Goal: Task Accomplishment & Management: Manage account settings

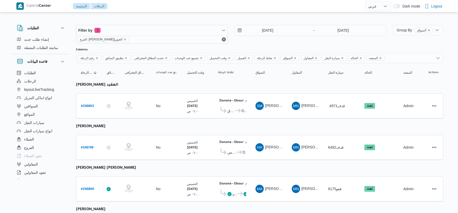
select select "ar"
click at [266, 31] on input "11/9/2025" at bounding box center [263, 30] width 59 height 10
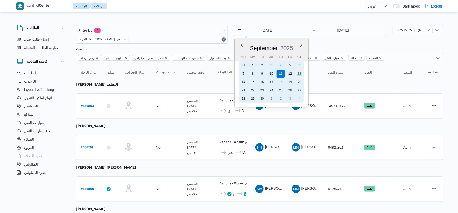
click at [301, 73] on div "13" at bounding box center [299, 74] width 10 height 10
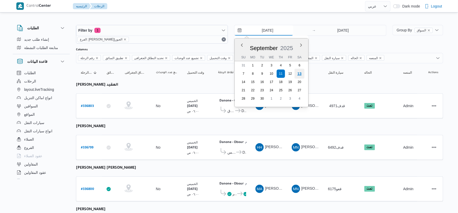
type input "[DATE]"
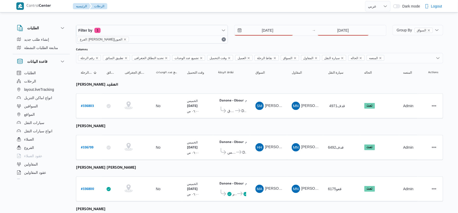
click at [340, 24] on div "Filter by 1 الفرع: دانون|العبور 13/9/2025 → 11/9/2025" at bounding box center [231, 34] width 316 height 25
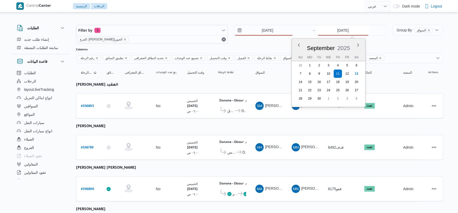
click at [341, 27] on input "11/9/2025" at bounding box center [343, 30] width 52 height 10
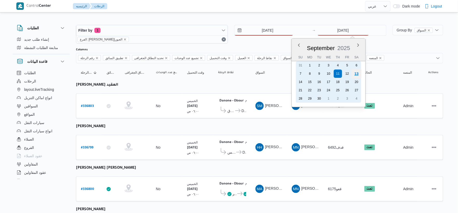
click at [359, 75] on div "13" at bounding box center [356, 74] width 10 height 10
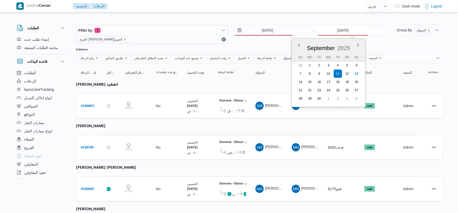
type input "[DATE]"
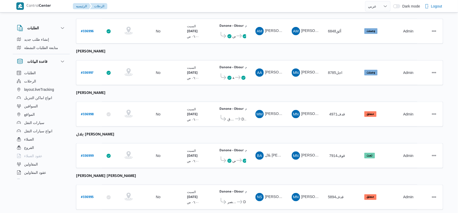
scroll to position [169, 0]
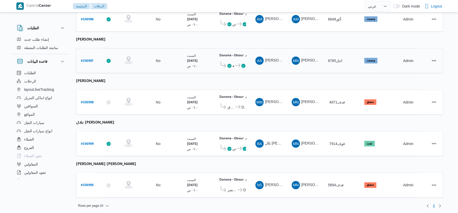
click at [105, 52] on td "تطبيق السائق" at bounding box center [111, 60] width 18 height 25
click at [88, 59] on b "# 336997" at bounding box center [87, 61] width 12 height 4
select select "ar"
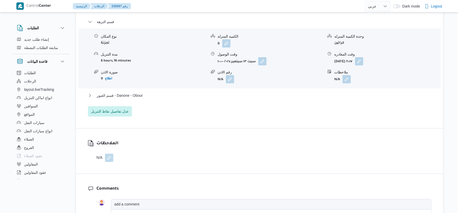
scroll to position [460, 0]
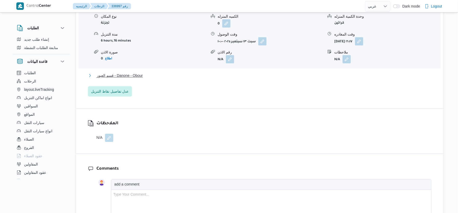
click at [161, 75] on button "قسم العبور - Danone - Obour" at bounding box center [259, 75] width 343 height 6
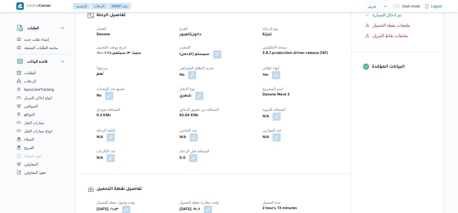
scroll to position [201, 0]
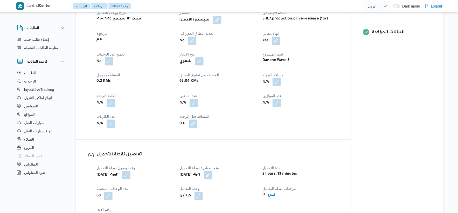
click at [276, 81] on button "button" at bounding box center [276, 82] width 8 height 8
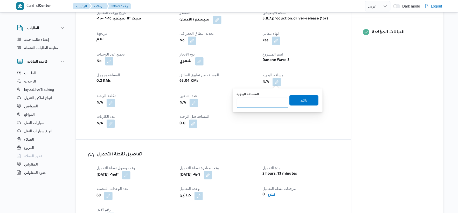
click at [261, 102] on input "المسافه اليدويه" at bounding box center [263, 103] width 52 height 10
type input "54"
click at [304, 100] on span "تاكيد" at bounding box center [303, 100] width 29 height 10
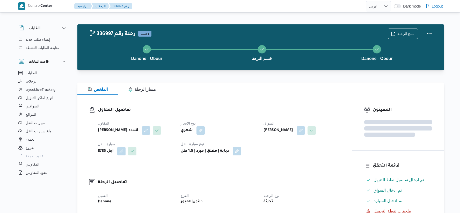
select select "ar"
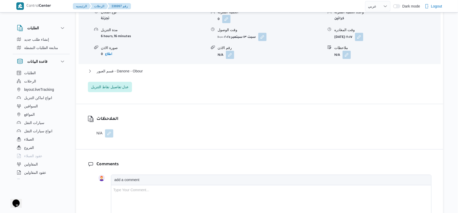
scroll to position [475, 0]
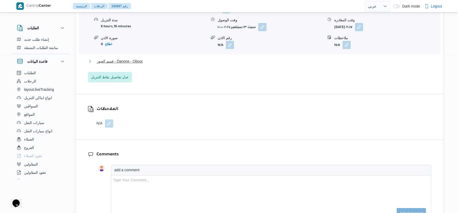
click at [150, 59] on button "قسم العبور - Danone - Obour" at bounding box center [259, 61] width 343 height 6
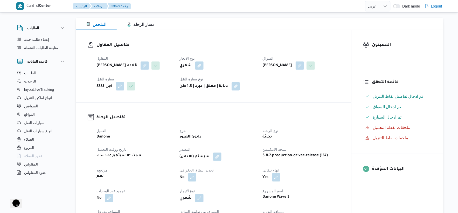
scroll to position [173, 0]
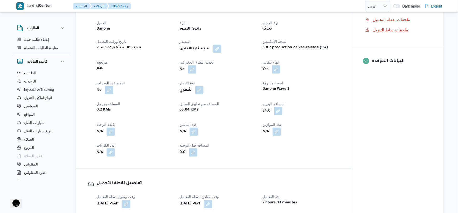
select select "ar"
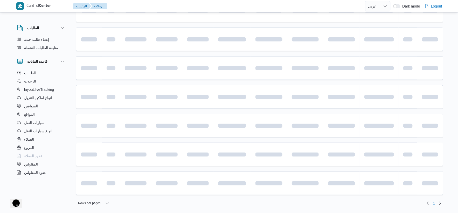
scroll to position [169, 0]
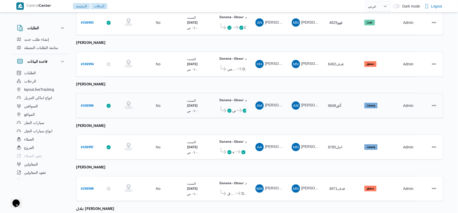
click at [91, 104] on b "# 336996" at bounding box center [87, 106] width 13 height 4
select select "ar"
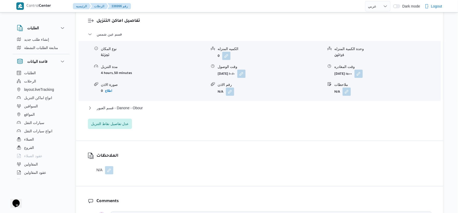
scroll to position [429, 0]
click at [152, 107] on button "قسم العبور - Danone - Obour" at bounding box center [259, 107] width 343 height 6
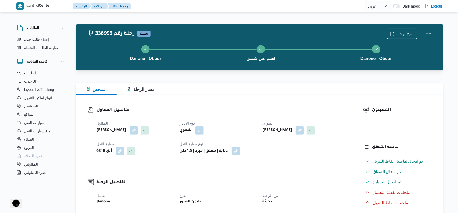
scroll to position [173, 0]
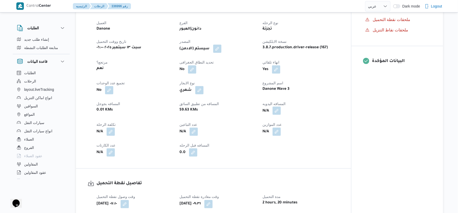
click at [280, 111] on button "button" at bounding box center [276, 110] width 8 height 8
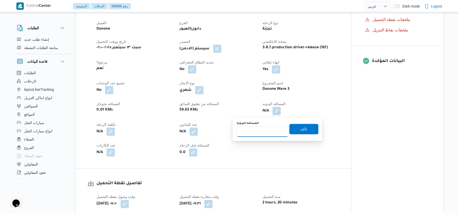
click at [259, 127] on input "المسافه اليدويه" at bounding box center [263, 131] width 52 height 10
type input "58"
click at [305, 125] on span "تاكيد" at bounding box center [303, 129] width 29 height 10
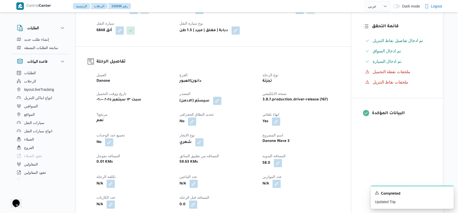
scroll to position [230, 0]
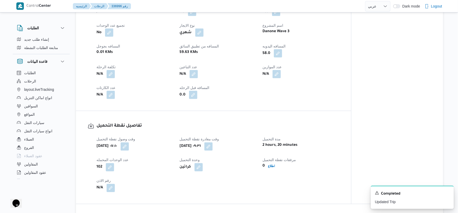
select select "ar"
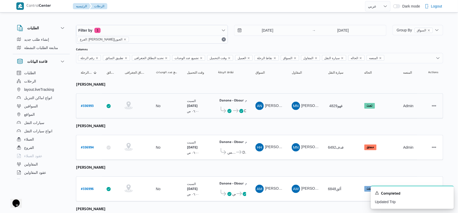
click at [87, 105] on b "# 336993" at bounding box center [87, 106] width 13 height 4
select select "ar"
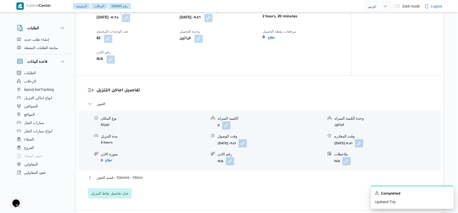
scroll to position [345, 0]
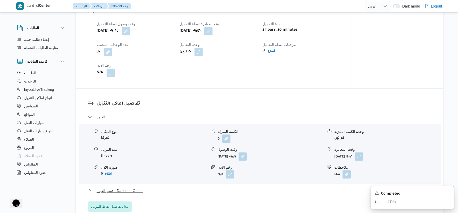
click at [139, 194] on span "قسم العبور - Danone - Obour" at bounding box center [120, 190] width 46 height 6
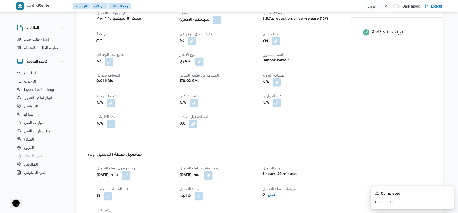
scroll to position [201, 0]
click at [276, 86] on button "button" at bounding box center [276, 82] width 8 height 8
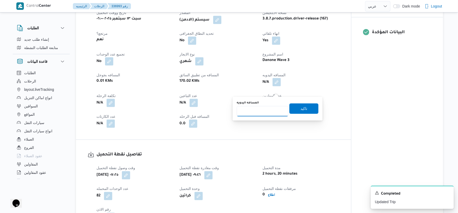
click at [267, 107] on input "المسافه اليدويه" at bounding box center [263, 111] width 52 height 10
type input "35"
click at [304, 106] on span "تاكيد" at bounding box center [303, 108] width 29 height 10
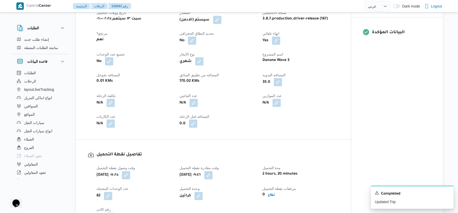
select select "ar"
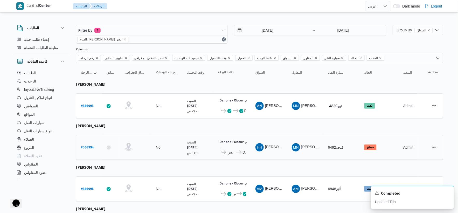
click at [89, 146] on b "# 336994" at bounding box center [87, 148] width 13 height 4
select select "ar"
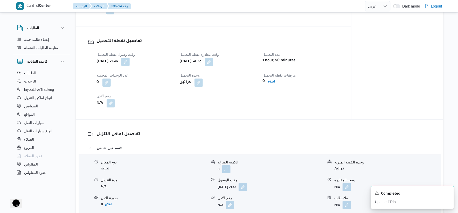
scroll to position [432, 0]
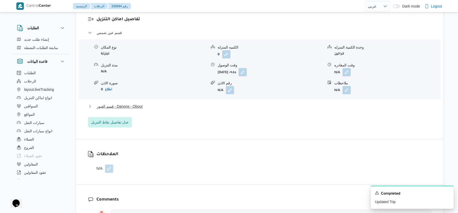
click at [149, 109] on button "قسم العبور - Danone - Obour" at bounding box center [259, 106] width 343 height 6
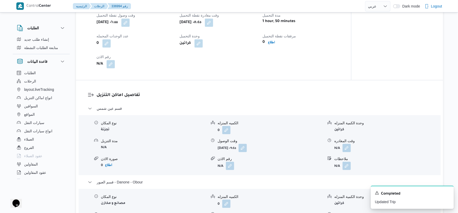
scroll to position [345, 0]
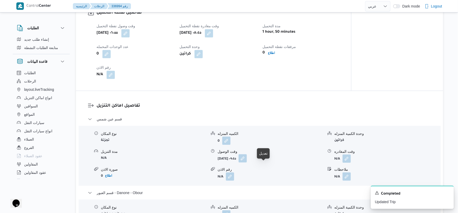
click at [247, 162] on button "button" at bounding box center [242, 158] width 8 height 8
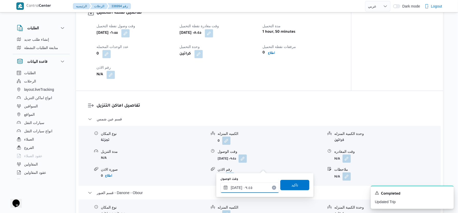
click at [259, 185] on input "١٣/٠٩/٢٠٢٥ ٠٩:٤٥" at bounding box center [249, 187] width 59 height 10
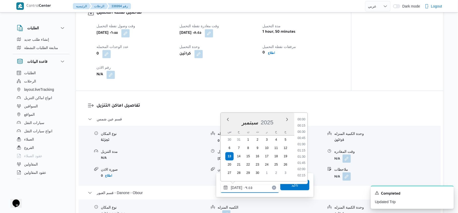
scroll to position [211, 0]
click at [303, 137] on li "09:15" at bounding box center [301, 137] width 12 height 5
type input "١٣/٠٩/٢٠٢٥ ٠٩:١٥"
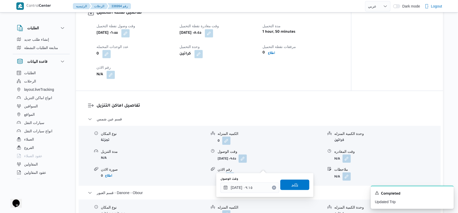
click at [297, 181] on span "تاكيد" at bounding box center [294, 184] width 29 height 10
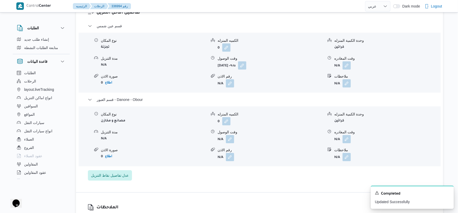
scroll to position [460, 0]
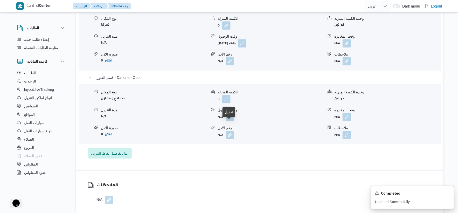
click at [232, 121] on button "button" at bounding box center [230, 116] width 8 height 8
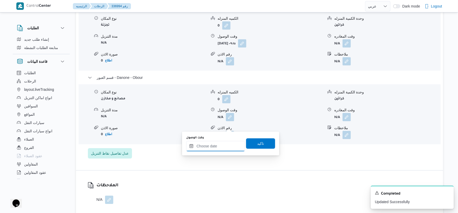
click at [226, 148] on input "وقت الوصول" at bounding box center [215, 146] width 59 height 10
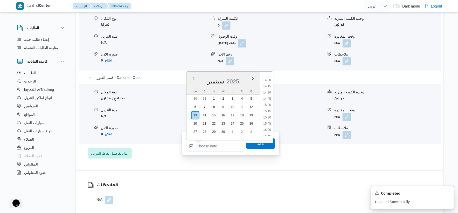
scroll to position [346, 0]
click at [267, 110] on li "15:15" at bounding box center [267, 111] width 12 height 5
type input "١٣/٠٩/٢٠٢٥ ١٥:١٥"
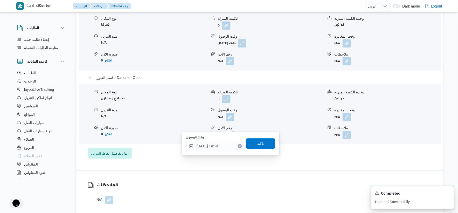
click at [260, 148] on div "وقت الوصول ١٣/٠٩/٢٠٢٥ ١٥:١٥ تاكيد" at bounding box center [231, 143] width 90 height 17
click at [263, 148] on div "وقت الوصول ١٣/٠٩/٢٠٢٥ ١٥:١٥ تاكيد" at bounding box center [231, 143] width 90 height 17
click at [263, 144] on span "تاكيد" at bounding box center [260, 143] width 29 height 10
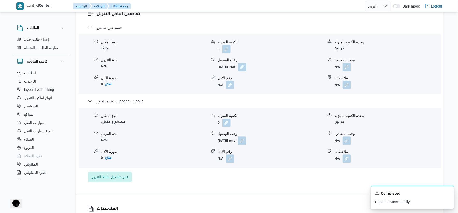
scroll to position [403, 0]
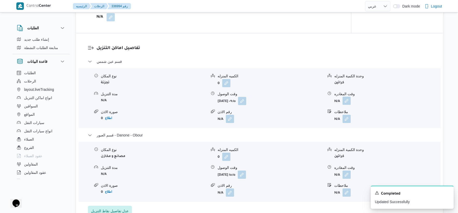
click at [346, 105] on button "button" at bounding box center [346, 100] width 8 height 8
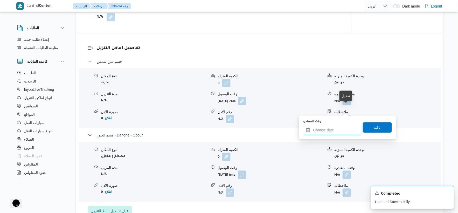
click at [339, 125] on input "وقت المغادره" at bounding box center [332, 130] width 59 height 10
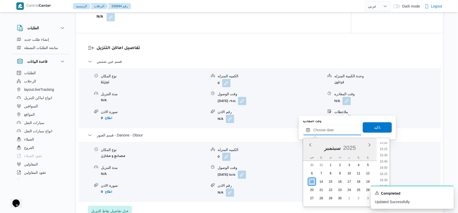
scroll to position [346, 0]
click at [386, 163] on li "14:45" at bounding box center [384, 164] width 12 height 5
type input "١٣/٠٩/٢٠٢٥ ١٤:٤٥"
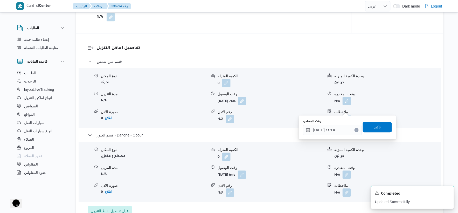
click at [377, 126] on span "تاكيد" at bounding box center [376, 127] width 29 height 10
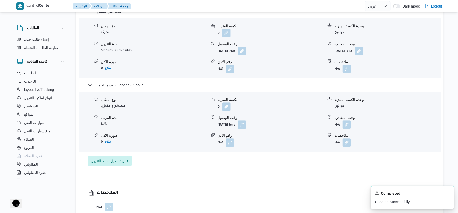
scroll to position [460, 0]
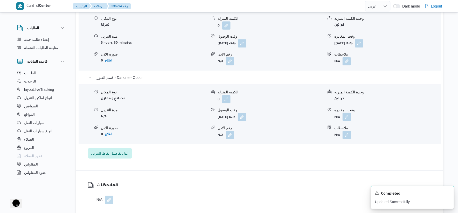
click at [345, 121] on button "button" at bounding box center [346, 116] width 8 height 8
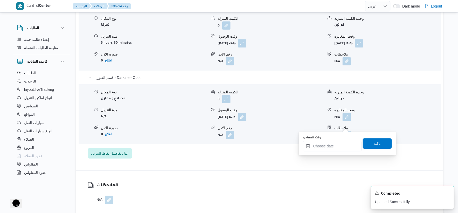
click at [340, 146] on input "وقت المغادره" at bounding box center [332, 146] width 59 height 10
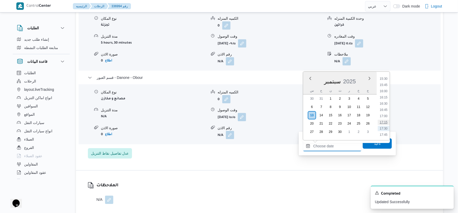
scroll to position [375, 0]
click at [385, 91] on ul "00:00 00:15 00:30 00:45 01:00 01:15 01:30 01:45 02:00 02:15 02:30 02:45 03:00 0…" at bounding box center [384, 106] width 12 height 60
click at [383, 93] on li "15:45" at bounding box center [384, 94] width 12 height 5
type input "١٣/٠٩/٢٠٢٥ ١٥:٤٥"
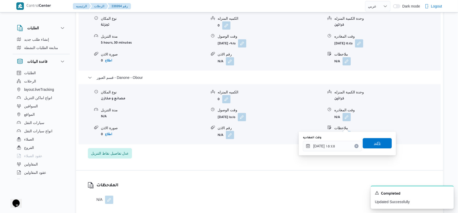
click at [382, 143] on span "تاكيد" at bounding box center [376, 143] width 29 height 10
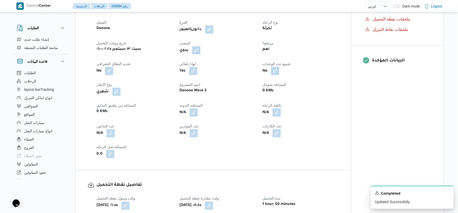
scroll to position [173, 0]
click at [194, 117] on button "button" at bounding box center [193, 113] width 8 height 8
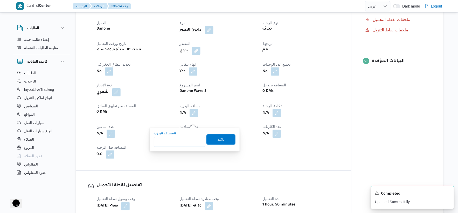
click at [175, 140] on input "المسافه اليدويه" at bounding box center [180, 142] width 52 height 10
type input "52"
click at [217, 140] on span "تاكيد" at bounding box center [220, 139] width 7 height 6
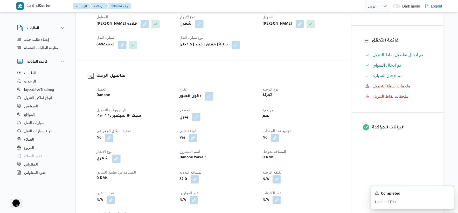
scroll to position [0, 0]
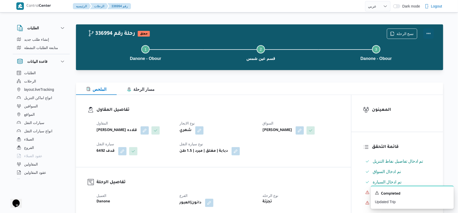
click at [429, 32] on button "Actions" at bounding box center [428, 33] width 10 height 10
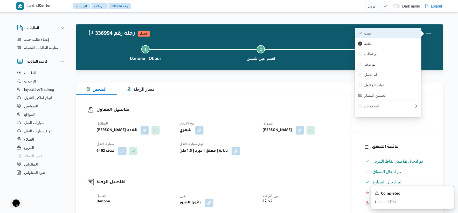
click at [396, 33] on span "تمت" at bounding box center [391, 33] width 54 height 4
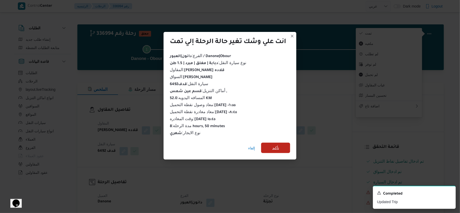
click at [275, 145] on span "تأكيد" at bounding box center [276, 148] width 7 height 6
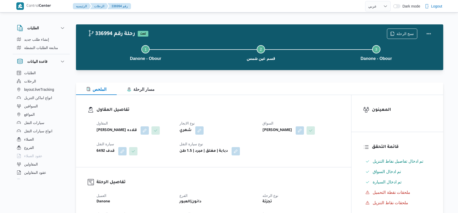
select select "ar"
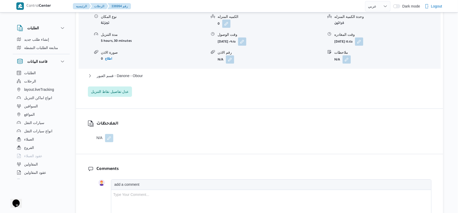
scroll to position [460, 0]
click at [134, 79] on span "قسم العبور - Danone - Obour" at bounding box center [120, 75] width 46 height 6
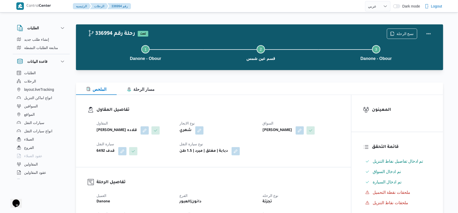
scroll to position [173, 0]
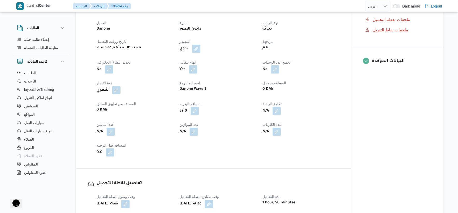
select select "ar"
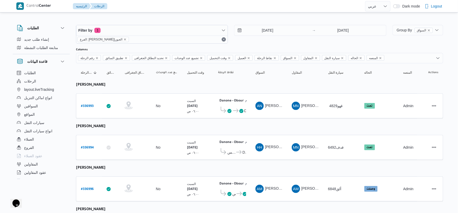
scroll to position [169, 0]
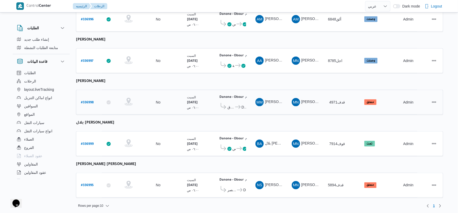
click at [87, 101] on b "# 336998" at bounding box center [87, 103] width 13 height 4
select select "ar"
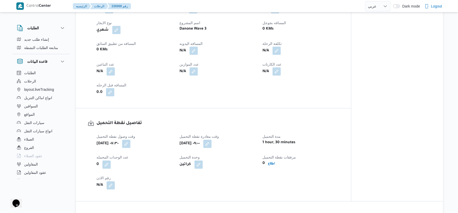
scroll to position [230, 0]
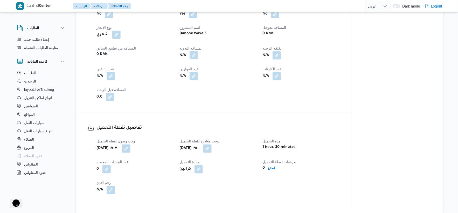
click at [193, 55] on button "button" at bounding box center [193, 55] width 8 height 8
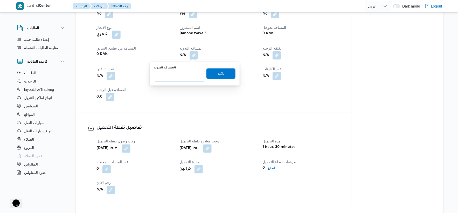
click at [182, 78] on input "المسافه اليدويه" at bounding box center [180, 76] width 52 height 10
type input "100"
click at [224, 76] on span "تاكيد" at bounding box center [220, 73] width 29 height 10
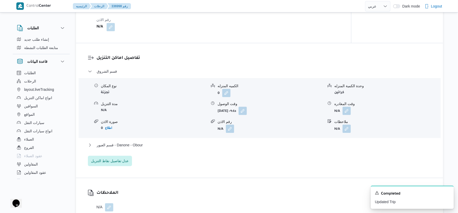
scroll to position [403, 0]
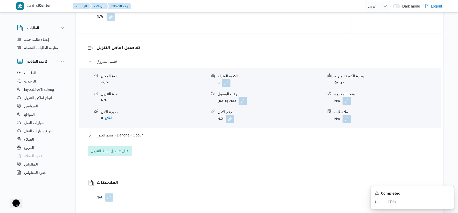
click at [169, 136] on button "قسم العبور - Danone - Obour" at bounding box center [259, 135] width 343 height 6
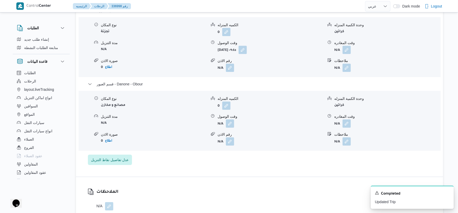
scroll to position [460, 0]
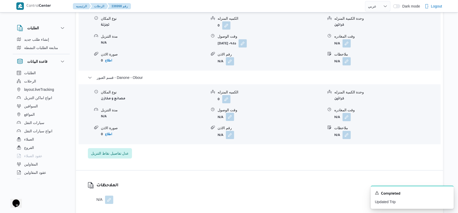
click at [232, 115] on button "button" at bounding box center [230, 116] width 8 height 8
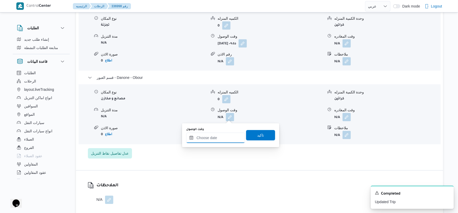
click at [221, 140] on input "وقت الوصول" at bounding box center [215, 137] width 59 height 10
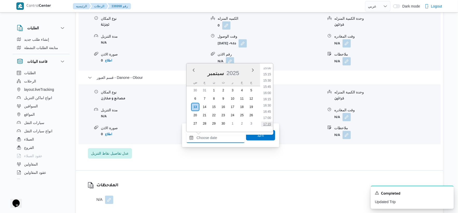
scroll to position [346, 0]
click at [271, 84] on li "14:30" at bounding box center [267, 84] width 12 height 5
type input "[DATE] ١٤:٣٠"
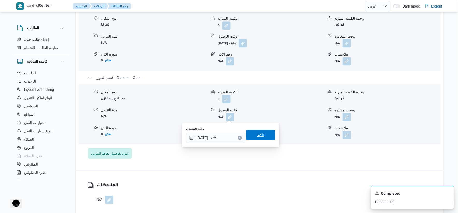
click at [266, 130] on div "تاكيد" at bounding box center [260, 135] width 29 height 10
click at [266, 132] on span "تاكيد" at bounding box center [260, 135] width 29 height 10
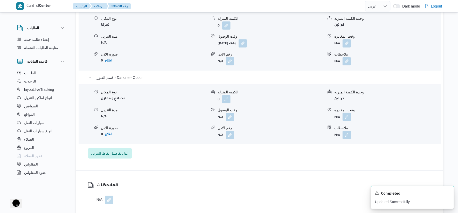
click at [343, 118] on button "button" at bounding box center [346, 116] width 8 height 8
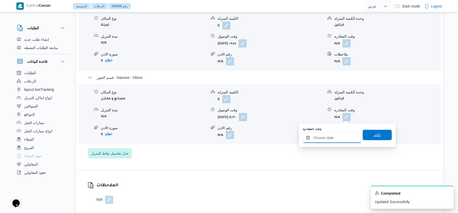
click at [343, 139] on input "وقت المغادره" at bounding box center [332, 137] width 59 height 10
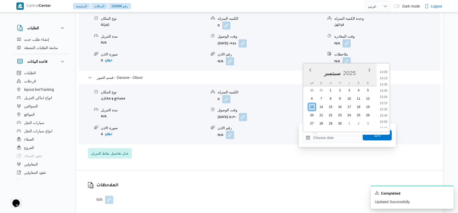
click at [384, 90] on li "14:45" at bounding box center [384, 90] width 12 height 5
type input "١٣/٠٩/٢٠٢٥ ١٤:٤٥"
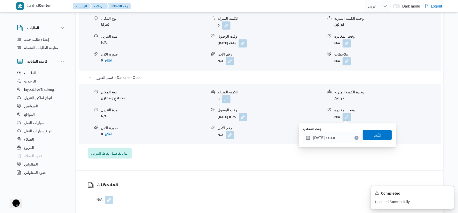
click at [384, 131] on span "تاكيد" at bounding box center [376, 135] width 29 height 10
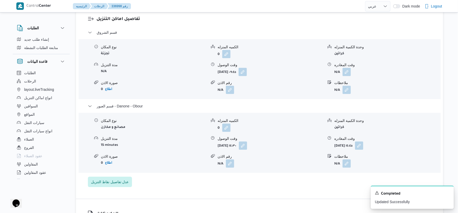
scroll to position [432, 0]
click at [347, 69] on button "button" at bounding box center [346, 72] width 8 height 8
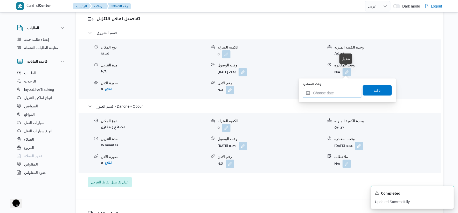
click at [345, 90] on input "وقت المغادره" at bounding box center [332, 93] width 59 height 10
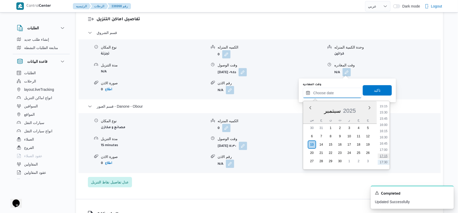
scroll to position [346, 0]
click at [383, 107] on li "14:00" at bounding box center [384, 109] width 12 height 5
type input "١٣/٠٩/٢٠٢٥ ١٤:٠٠"
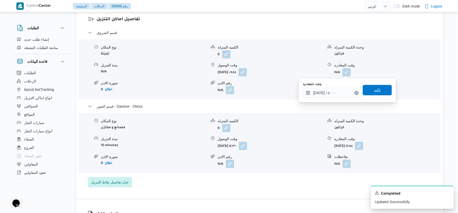
click at [379, 89] on span "تاكيد" at bounding box center [376, 90] width 29 height 10
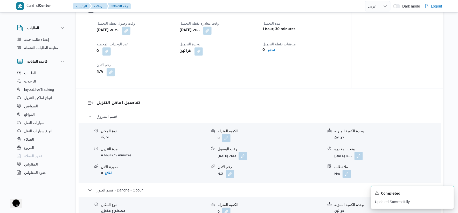
scroll to position [345, 0]
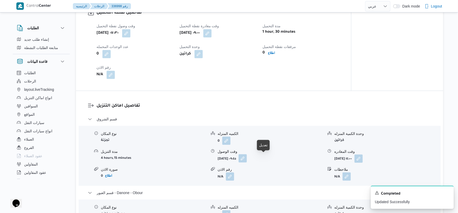
click at [247, 159] on button "button" at bounding box center [242, 158] width 8 height 8
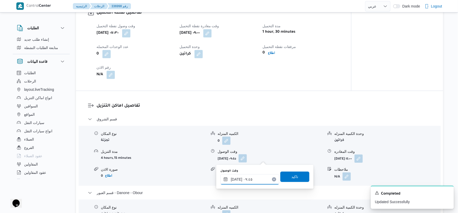
click at [255, 177] on input "١٣/٠٩/٢٠٢٥ ٠٩:٤٥" at bounding box center [249, 179] width 59 height 10
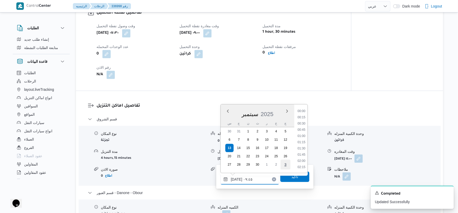
scroll to position [211, 0]
click at [304, 135] on li "09:30" at bounding box center [301, 135] width 12 height 5
type input "١٣/٠٩/٢٠٢٥ ٠٩:٣٠"
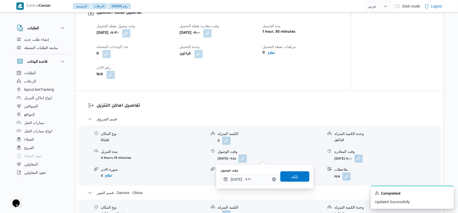
click at [298, 177] on span "تاكيد" at bounding box center [294, 176] width 29 height 10
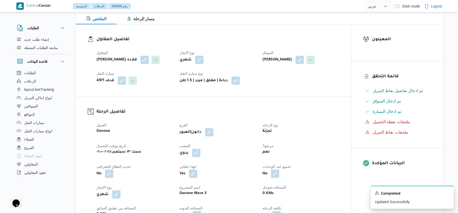
scroll to position [0, 0]
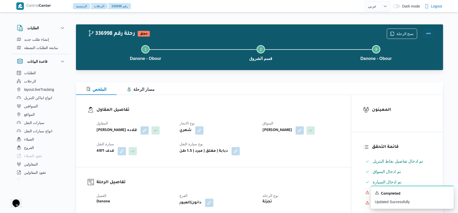
click at [430, 31] on button "Actions" at bounding box center [428, 33] width 10 height 10
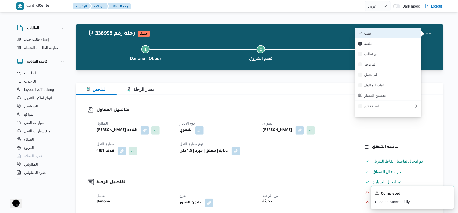
click at [398, 32] on span "تمت" at bounding box center [391, 33] width 54 height 4
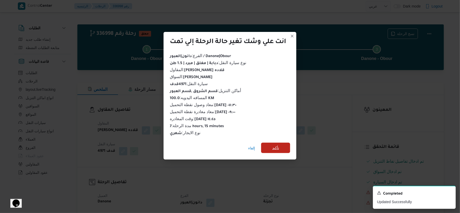
click at [268, 146] on span "تأكيد" at bounding box center [275, 148] width 29 height 10
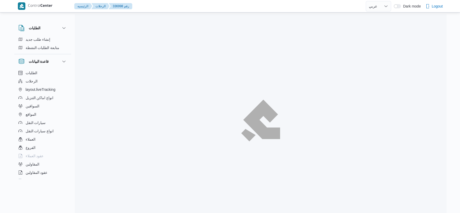
select select "ar"
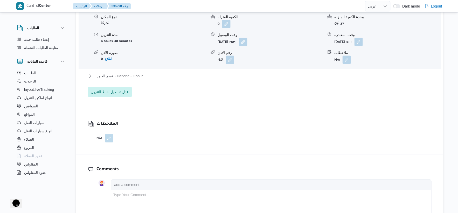
scroll to position [460, 0]
click at [152, 76] on button "قسم العبور - Danone - Obour" at bounding box center [259, 75] width 343 height 6
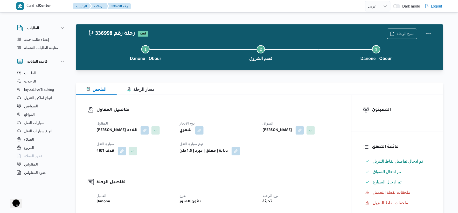
scroll to position [173, 0]
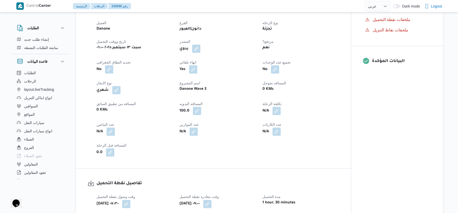
select select "ar"
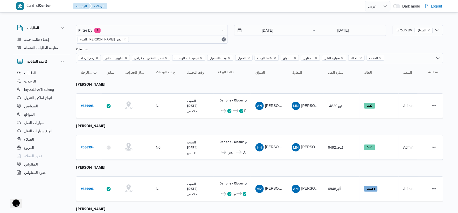
select select "ar"
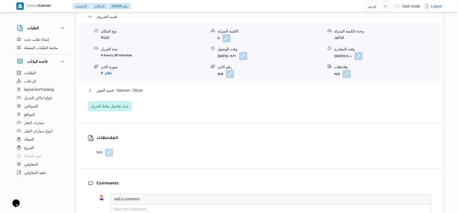
scroll to position [446, 0]
click at [150, 91] on button "قسم العبور - Danone - Obour" at bounding box center [259, 90] width 343 height 6
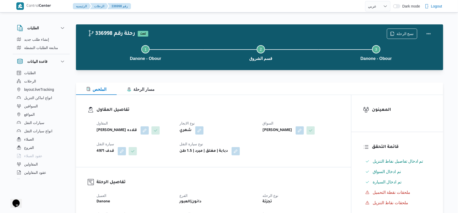
scroll to position [144, 0]
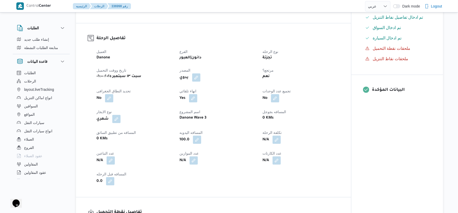
select select "ar"
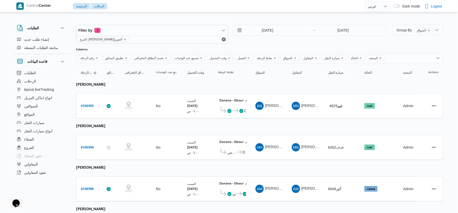
scroll to position [169, 0]
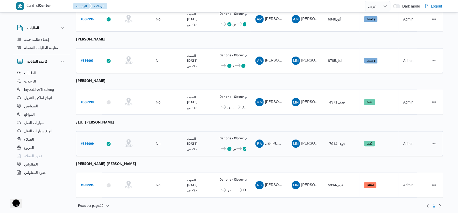
click at [91, 142] on b "# 336999" at bounding box center [87, 144] width 13 height 4
select select "ar"
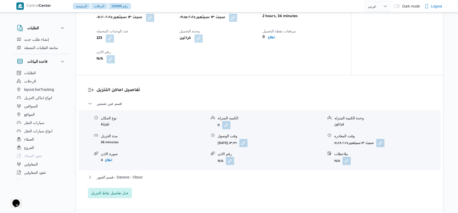
scroll to position [345, 0]
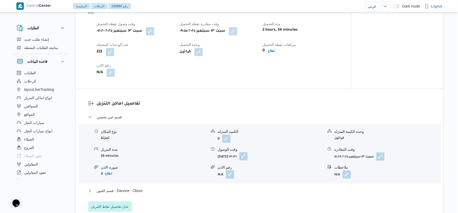
click at [247, 160] on button "button" at bounding box center [243, 156] width 8 height 8
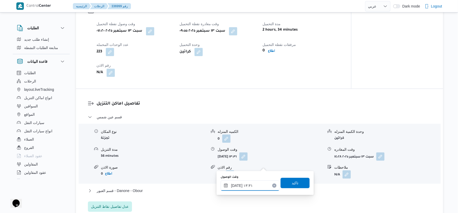
click at [255, 186] on input "١٣/٠٩/٢٠٢٥ ١٣:٣١" at bounding box center [250, 185] width 59 height 10
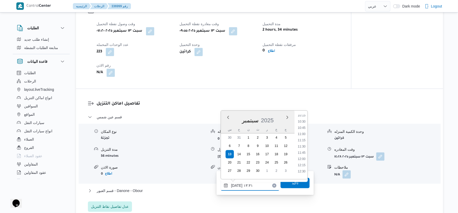
scroll to position [247, 0]
click at [301, 123] on li "10:15" at bounding box center [301, 124] width 12 height 5
type input "١٣/٠٩/٢٠٢٥ ١٠:١٥"
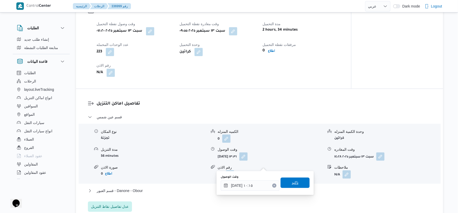
click at [297, 178] on span "تاكيد" at bounding box center [294, 182] width 29 height 10
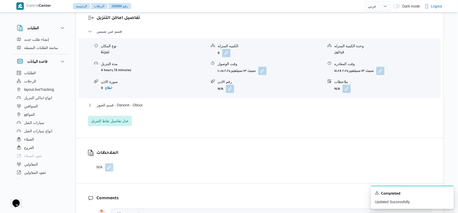
scroll to position [432, 0]
click at [152, 107] on button "قسم العبور - Danone - Obour" at bounding box center [259, 104] width 343 height 6
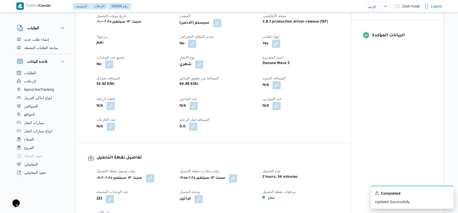
scroll to position [173, 0]
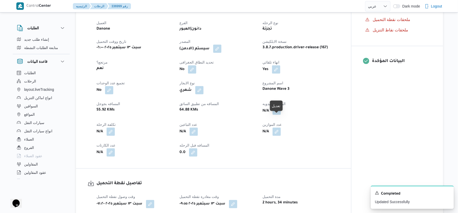
click at [279, 115] on button "button" at bounding box center [276, 110] width 8 height 8
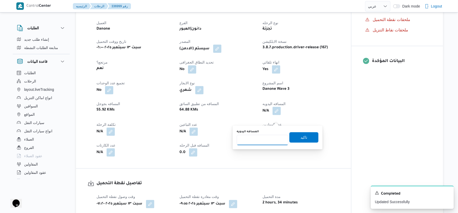
click at [264, 141] on input "المسافه اليدويه" at bounding box center [263, 140] width 52 height 10
type input "48"
click at [303, 137] on span "تاكيد" at bounding box center [303, 137] width 7 height 6
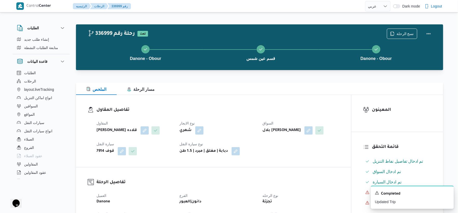
scroll to position [201, 0]
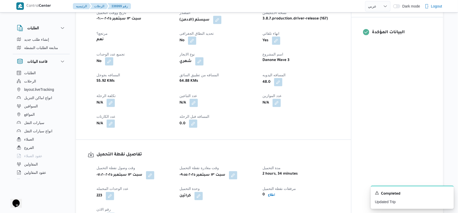
select select "ar"
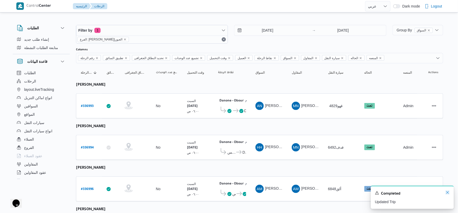
click at [446, 191] on icon "Dismiss toast" at bounding box center [447, 192] width 4 height 4
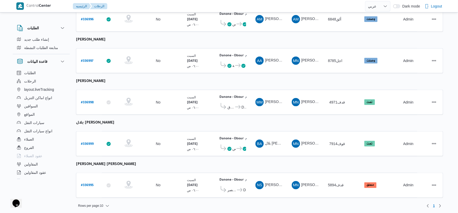
scroll to position [112, 0]
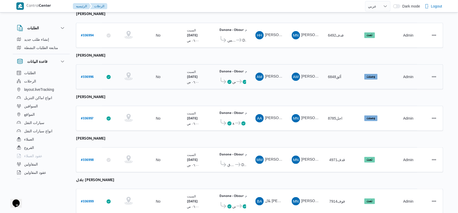
click at [89, 75] on b "# 336996" at bounding box center [87, 77] width 13 height 4
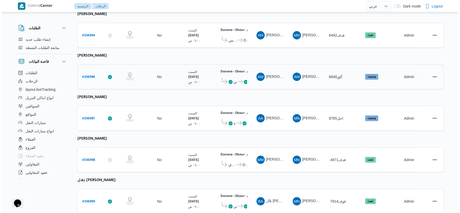
scroll to position [14, 0]
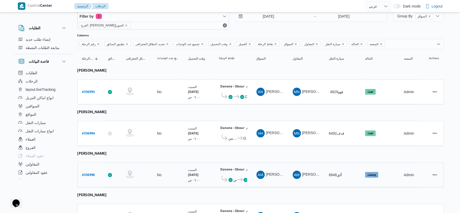
select select "ar"
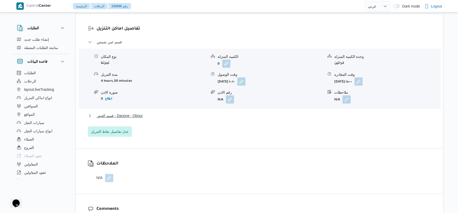
scroll to position [429, 0]
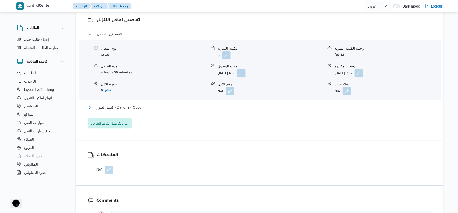
click at [152, 108] on button "قسم العبور - Danone - Obour" at bounding box center [259, 107] width 343 height 6
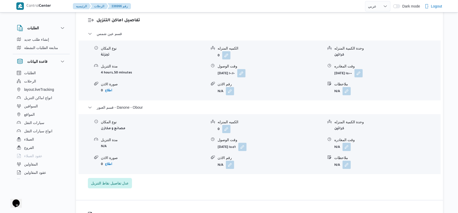
select select "ar"
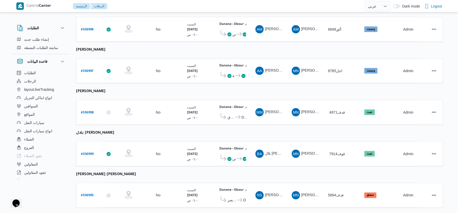
scroll to position [169, 0]
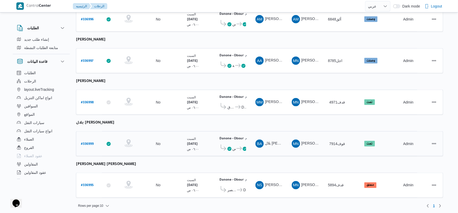
click at [239, 146] on icon at bounding box center [238, 148] width 5 height 4
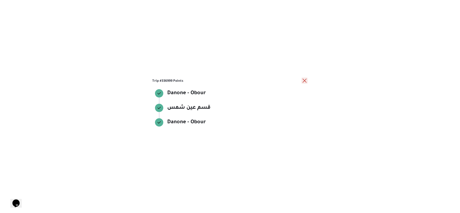
click at [304, 78] on button "close" at bounding box center [305, 80] width 6 height 6
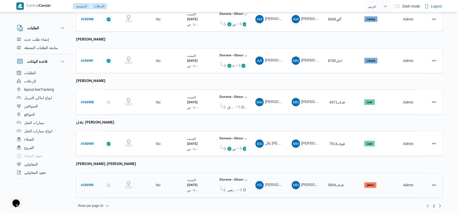
click at [88, 184] on b "# 336995" at bounding box center [87, 186] width 13 height 4
select select "ar"
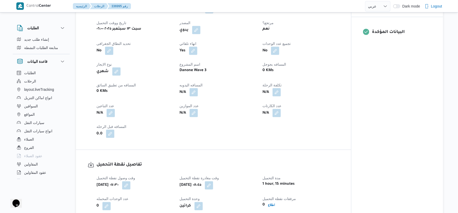
scroll to position [201, 0]
click at [192, 88] on button "button" at bounding box center [193, 92] width 8 height 8
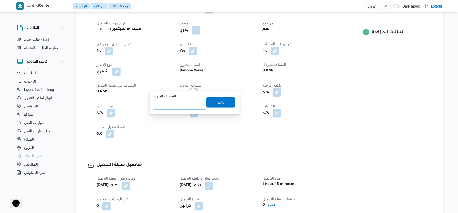
click at [185, 105] on input "المسافه اليدويه" at bounding box center [180, 105] width 52 height 10
type input "78"
click at [225, 101] on span "تاكيد" at bounding box center [220, 102] width 29 height 10
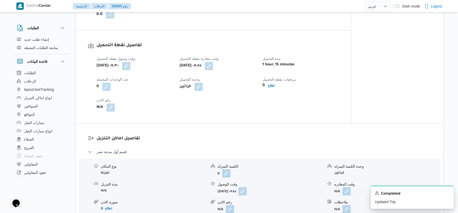
scroll to position [317, 0]
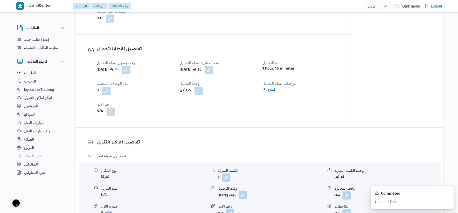
click at [247, 191] on button "button" at bounding box center [242, 195] width 8 height 8
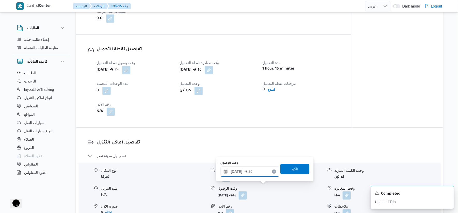
click at [248, 170] on input "١٣/٠٩/٢٠٢٥ ٠٩:٤٥" at bounding box center [249, 171] width 59 height 10
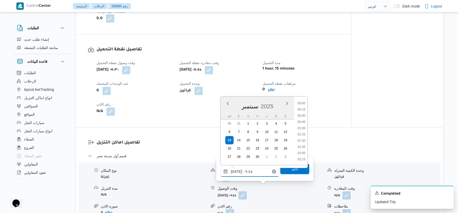
scroll to position [211, 0]
click at [302, 127] on li "09:30" at bounding box center [301, 128] width 12 height 5
type input "١٣/٠٩/٢٠٢٥ ٠٩:٣٠"
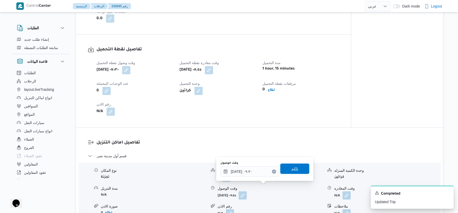
click at [299, 169] on span "تاكيد" at bounding box center [294, 168] width 29 height 10
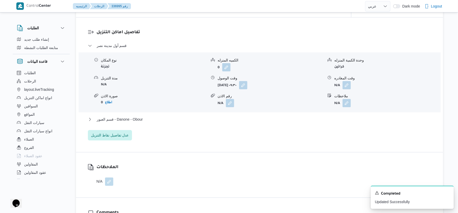
scroll to position [432, 0]
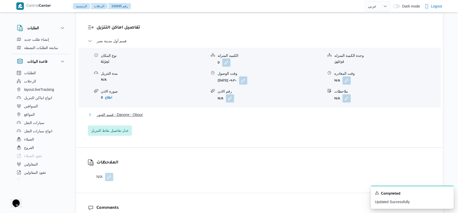
click at [136, 111] on span "قسم العبور - Danone - Obour" at bounding box center [120, 114] width 46 height 6
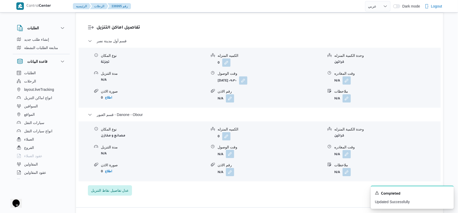
click at [229, 150] on button "button" at bounding box center [230, 154] width 8 height 8
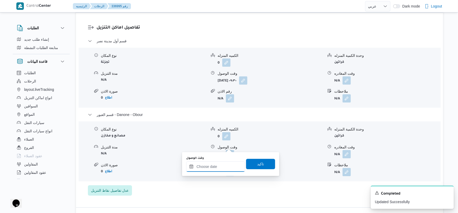
click at [222, 167] on input "وقت الوصول" at bounding box center [215, 166] width 59 height 10
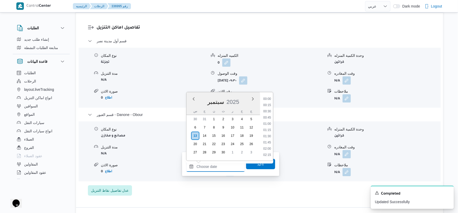
scroll to position [410, 0]
click at [268, 128] on li "17:45" at bounding box center [267, 129] width 12 height 5
type input "١٣/٠٩/٢٠٢٥ ١٧:٤٥"
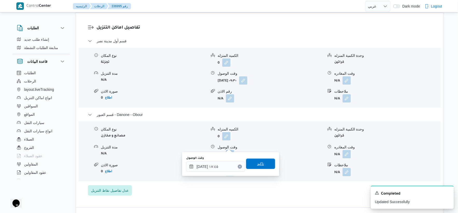
click at [266, 165] on span "تاكيد" at bounding box center [260, 163] width 29 height 10
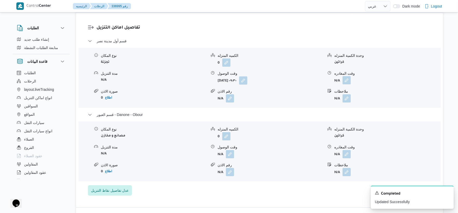
click at [350, 76] on button "button" at bounding box center [346, 80] width 8 height 8
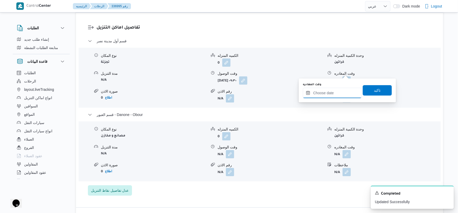
click at [339, 94] on input "وقت المغادره" at bounding box center [332, 93] width 59 height 10
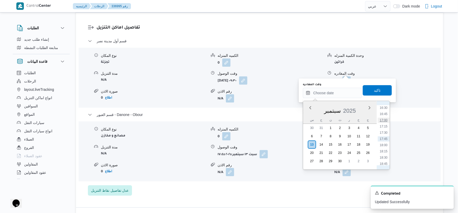
click at [385, 119] on li "17:00" at bounding box center [384, 119] width 12 height 5
type input "١٣/٠٩/٢٠٢٥ ١٧:٠٠"
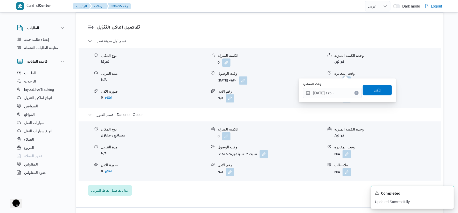
click at [377, 88] on span "تاكيد" at bounding box center [377, 90] width 7 height 6
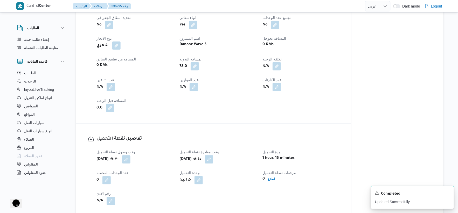
scroll to position [230, 0]
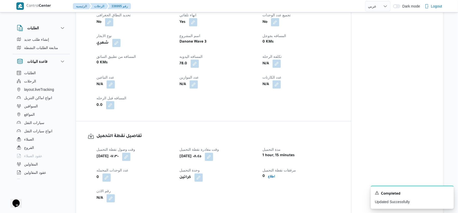
select select "ar"
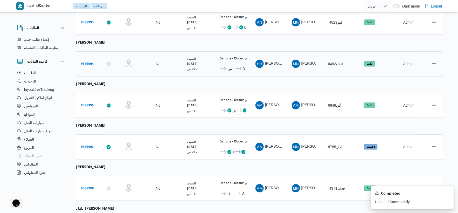
scroll to position [169, 0]
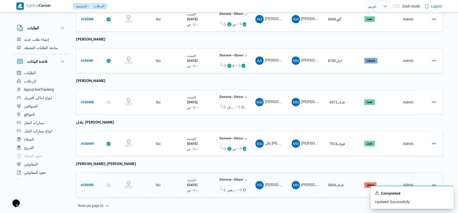
click at [85, 184] on b "# 336995" at bounding box center [87, 186] width 13 height 4
select select "ar"
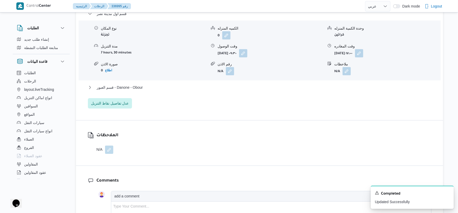
scroll to position [460, 0]
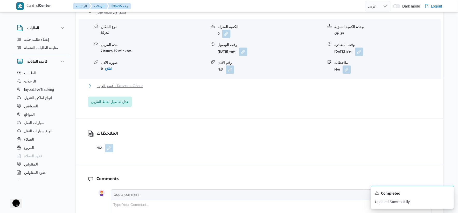
click at [147, 83] on button "قسم العبور - Danone - Obour" at bounding box center [259, 86] width 343 height 6
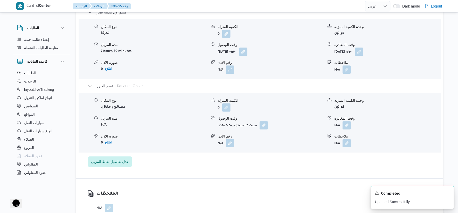
click at [242, 162] on div "تفاصيل اماكن التنزيل قسم أول مدينة نصر نوع المكان تجزئة الكميه المنزله 0 وحدة ا…" at bounding box center [259, 81] width 367 height 194
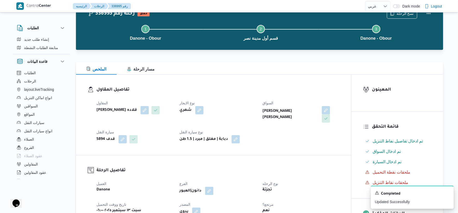
scroll to position [0, 0]
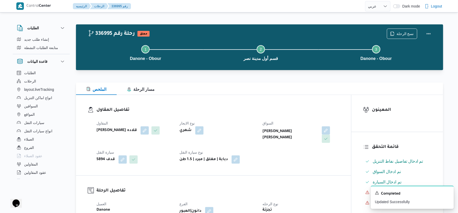
click at [280, 133] on b "نادر صلاح محمد ابراهيم" at bounding box center [289, 134] width 55 height 12
copy div "نادر صلاح محمد ابراهيم"
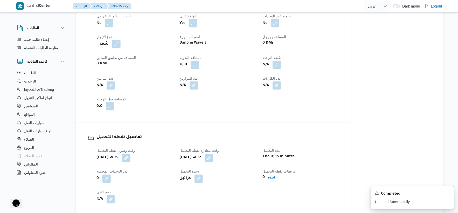
scroll to position [230, 0]
click at [240, 121] on div "تفاصيل نقطة التحميل وقت وصول نفطة التحميل سبت ١٣ سبتمبر ٢٠٢٥ ٠٧:٣٠ وقت مغادرة ن…" at bounding box center [213, 167] width 275 height 93
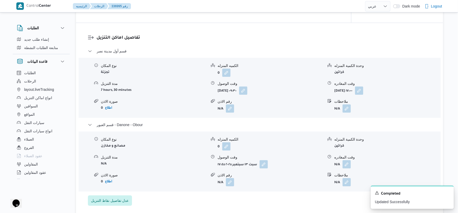
scroll to position [432, 0]
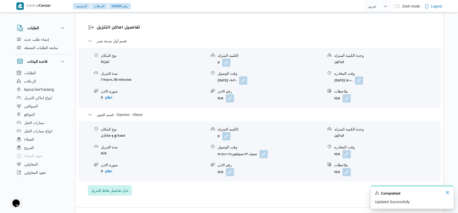
click at [447, 193] on icon "Dismiss toast" at bounding box center [447, 192] width 4 height 4
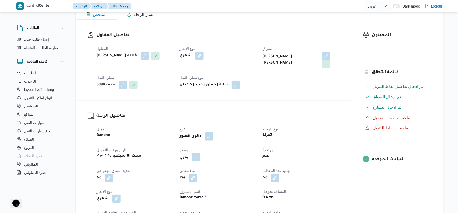
scroll to position [201, 0]
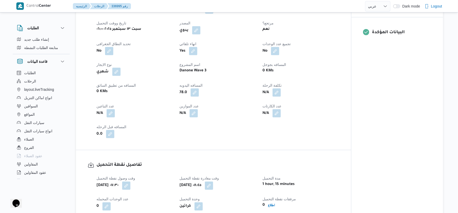
select select "ar"
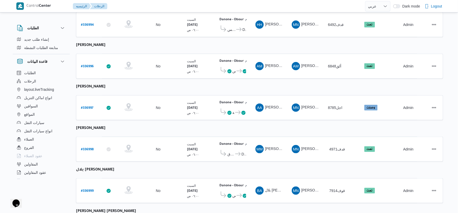
scroll to position [112, 0]
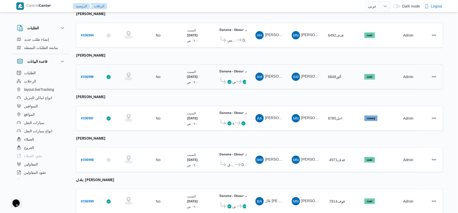
click at [89, 73] on link "# 336996" at bounding box center [87, 76] width 13 height 7
select select "ar"
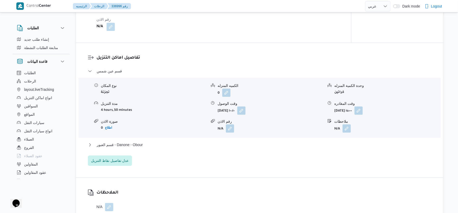
scroll to position [486, 0]
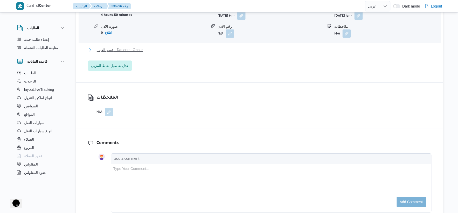
click at [139, 49] on span "قسم العبور - Danone - Obour" at bounding box center [120, 50] width 46 height 6
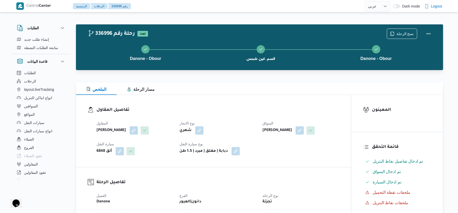
scroll to position [201, 0]
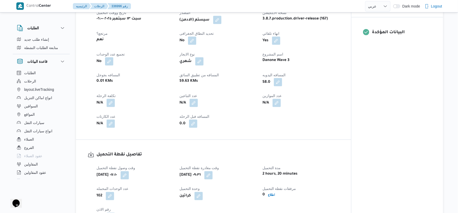
select select "ar"
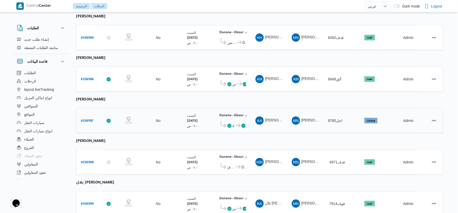
scroll to position [169, 0]
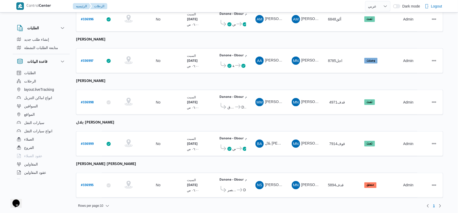
click at [111, 162] on b "نادر صلاح محمد ابراهيم" at bounding box center [106, 164] width 60 height 4
copy tbody "نادر صلاح محمد ابراهيم رقم الرحلة"
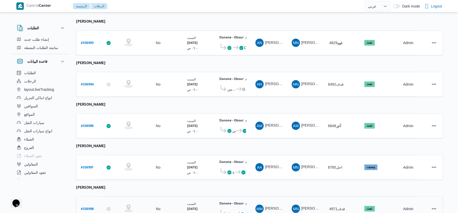
scroll to position [0, 0]
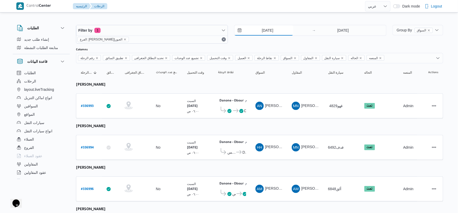
click at [278, 26] on input "[DATE]" at bounding box center [263, 30] width 59 height 10
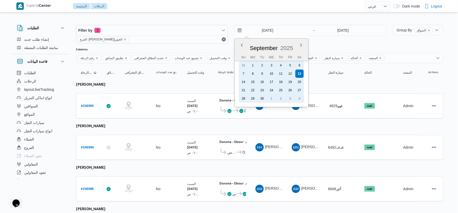
drag, startPoint x: 245, startPoint y: 82, endPoint x: 324, endPoint y: 47, distance: 87.2
click at [245, 82] on div "14" at bounding box center [243, 82] width 8 height 8
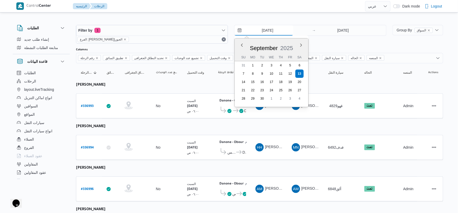
type input "14/9/2025"
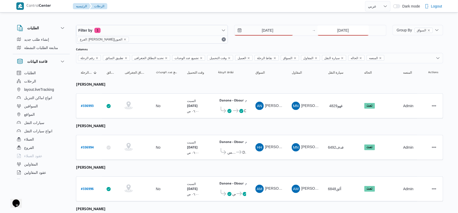
click at [348, 28] on input "[DATE]" at bounding box center [343, 30] width 52 height 10
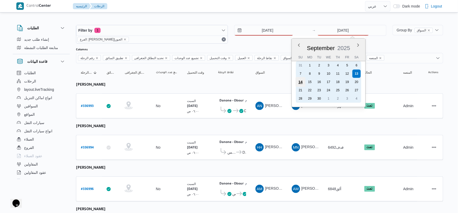
click at [301, 79] on div "14" at bounding box center [300, 82] width 10 height 10
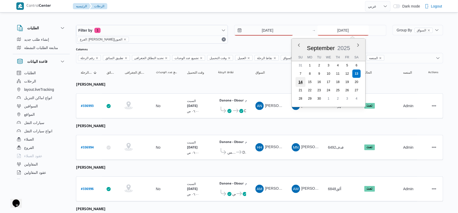
type input "14/9/2025"
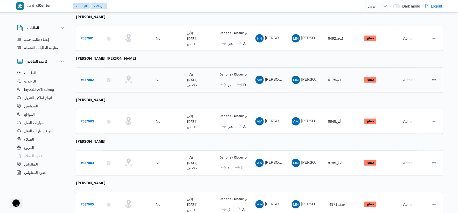
scroll to position [169, 0]
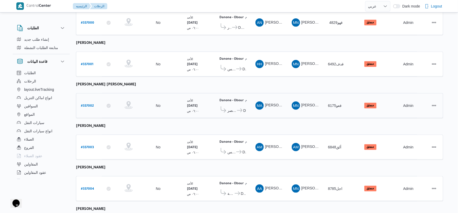
click at [84, 104] on b "# 337002" at bounding box center [87, 106] width 13 height 4
select select "ar"
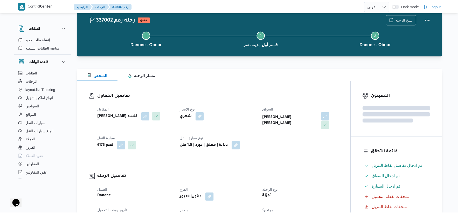
scroll to position [83, 0]
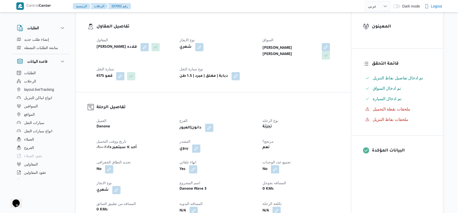
select select "ar"
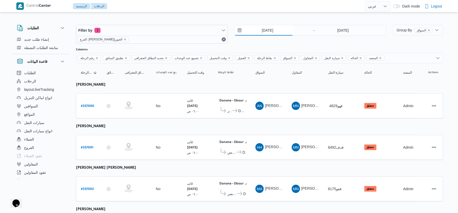
click at [288, 27] on input "14/9/2025" at bounding box center [263, 30] width 59 height 10
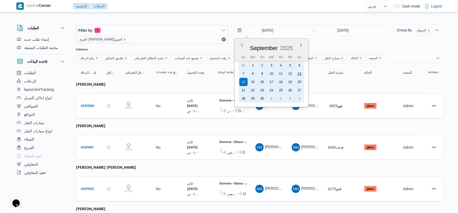
click at [297, 72] on div "13" at bounding box center [299, 74] width 10 height 10
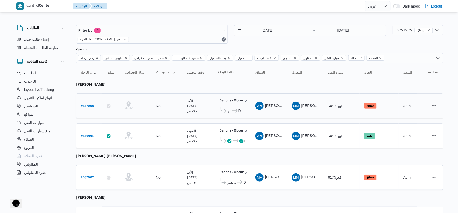
click at [256, 116] on td "السواق AN عماد نجيب عبدالظاهر جاويش" at bounding box center [269, 105] width 36 height 25
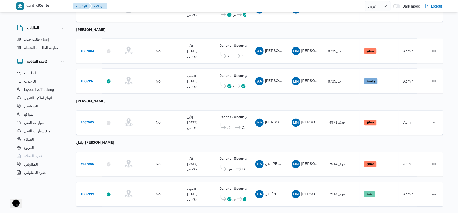
scroll to position [247, 0]
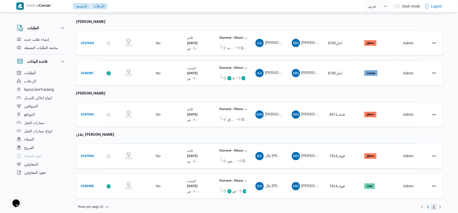
click at [431, 204] on span "2" at bounding box center [434, 207] width 6 height 6
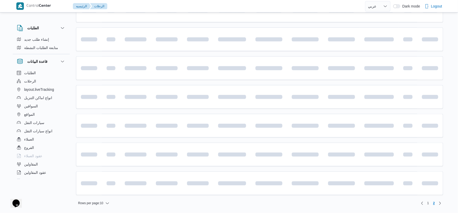
scroll to position [35, 0]
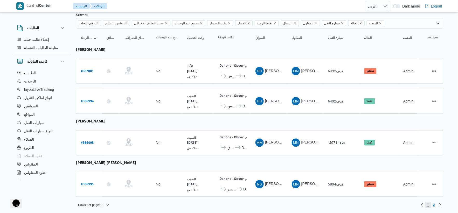
click at [429, 204] on span "1" at bounding box center [428, 205] width 6 height 6
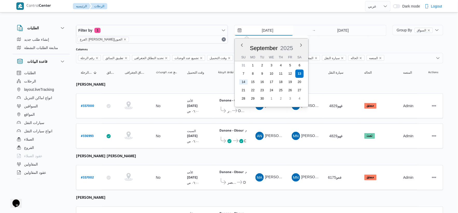
click at [281, 26] on input "[DATE]" at bounding box center [263, 30] width 59 height 10
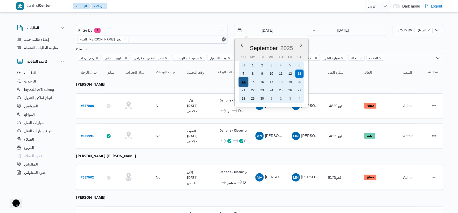
click at [245, 82] on div "14" at bounding box center [243, 82] width 10 height 10
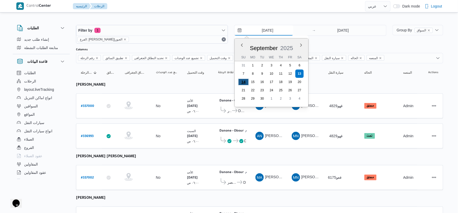
type input "14/9/2025"
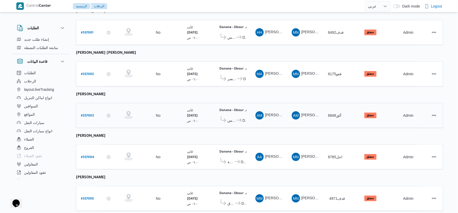
scroll to position [115, 0]
click at [89, 72] on b "# 337002" at bounding box center [87, 74] width 13 height 4
select select "ar"
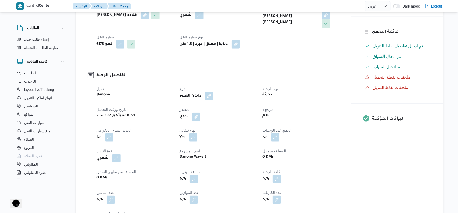
scroll to position [29, 0]
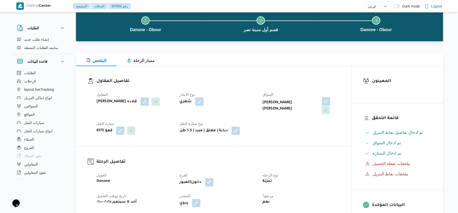
click at [330, 102] on button "button" at bounding box center [326, 101] width 8 height 8
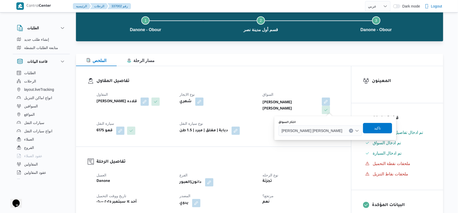
drag, startPoint x: 339, startPoint y: 130, endPoint x: 319, endPoint y: 130, distance: 20.0
click at [350, 130] on icon "Clear input" at bounding box center [351, 131] width 2 height 2
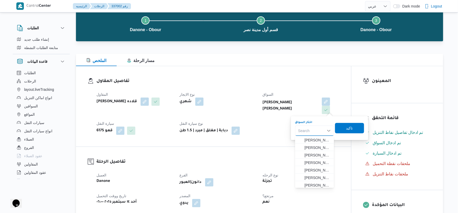
paste input "نادر صلاح محمد ابراهيم"
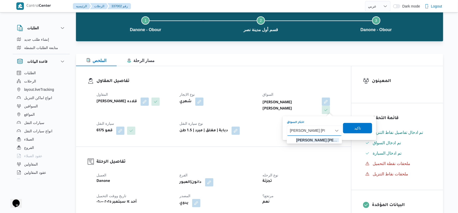
type input "نادر صلاح محمد ابراهيم"
click at [323, 141] on mark "نادر صلاح محمد ابراهيم" at bounding box center [327, 140] width 62 height 4
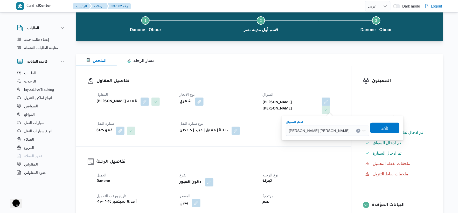
click at [381, 131] on span "تاكيد" at bounding box center [384, 128] width 7 height 6
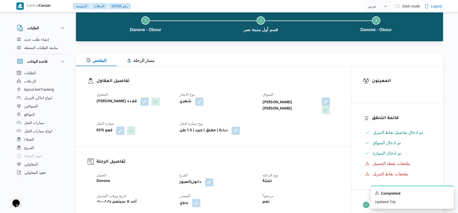
click at [123, 132] on div "تفاصيل المقاول المقاول مينا نجيب شفيق قلاده نوع الايجار شهري السواق نادر صلاح م…" at bounding box center [213, 106] width 275 height 80
click at [115, 126] on span at bounding box center [118, 130] width 11 height 8
click at [119, 126] on button "button" at bounding box center [120, 130] width 8 height 8
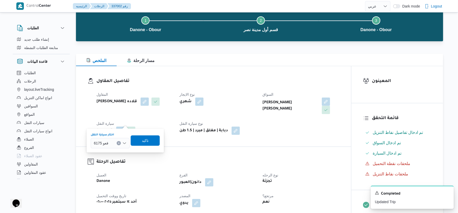
click at [120, 143] on button "Clear input" at bounding box center [119, 143] width 4 height 4
type input "5894"
click at [116, 152] on span "قدف 5894 |" at bounding box center [113, 152] width 26 height 6
click at [149, 139] on span "تاكيد" at bounding box center [146, 140] width 7 height 6
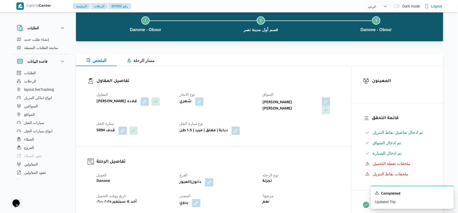
select select "ar"
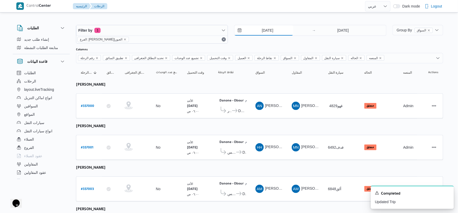
click at [275, 33] on input "14/9/2025" at bounding box center [263, 30] width 59 height 10
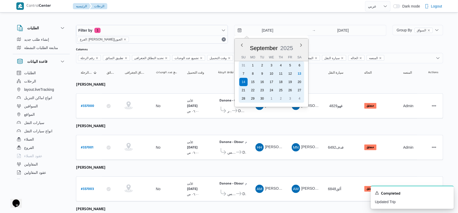
drag, startPoint x: 254, startPoint y: 81, endPoint x: 334, endPoint y: 35, distance: 92.1
click at [254, 80] on div "15" at bounding box center [252, 82] width 8 height 8
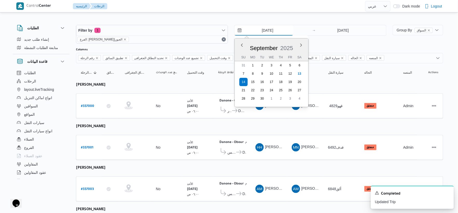
type input "15/9/2025"
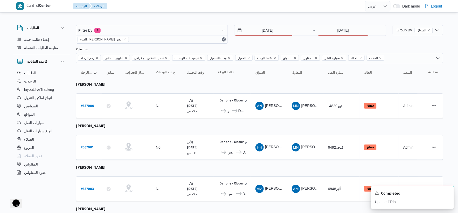
click at [343, 23] on div "Filter by 1 الفرع: دانون|العبور 15/9/2025 → 14/9/2025" at bounding box center [231, 34] width 316 height 25
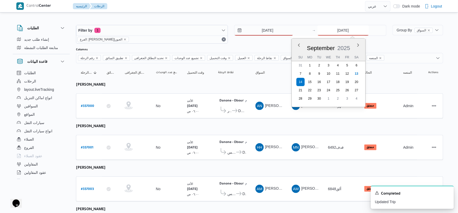
click at [342, 32] on input "14/9/2025" at bounding box center [343, 30] width 52 height 10
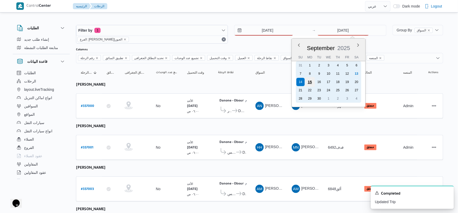
click at [310, 79] on div "15" at bounding box center [309, 82] width 10 height 10
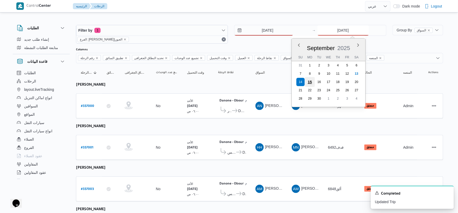
type input "15/9/2025"
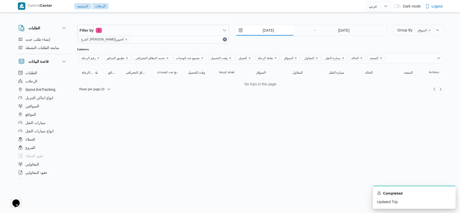
click at [268, 29] on input "15/9/2025" at bounding box center [265, 30] width 59 height 10
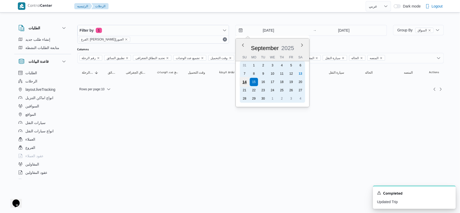
click at [245, 82] on div "14" at bounding box center [245, 82] width 10 height 10
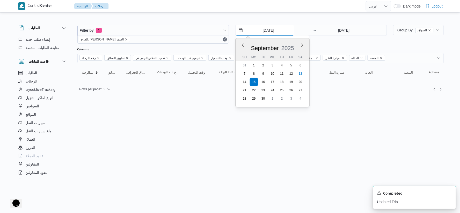
type input "14/9/2025"
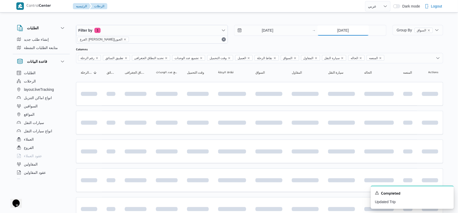
click at [336, 31] on input "15/9/2025" at bounding box center [343, 30] width 52 height 10
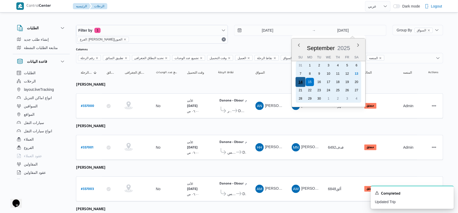
click at [300, 79] on div "14" at bounding box center [300, 82] width 10 height 10
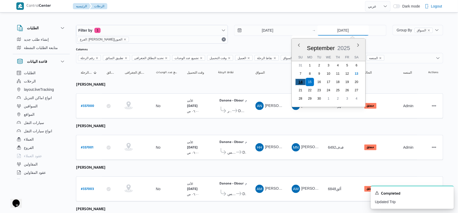
type input "14/9/2025"
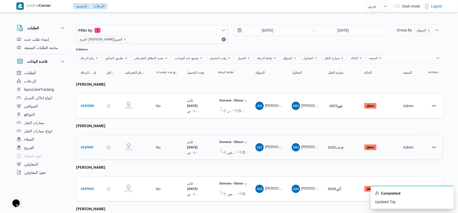
click at [266, 141] on div "HH هشام حسين عبدالله عبدالجواد" at bounding box center [268, 147] width 31 height 12
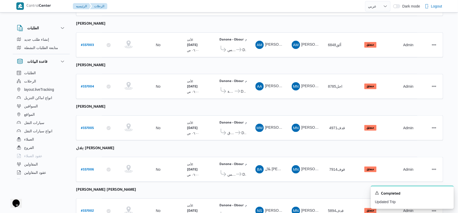
scroll to position [169, 0]
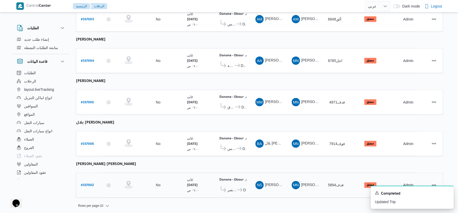
click at [236, 189] on span "Danone - Obour" at bounding box center [241, 190] width 10 height 6
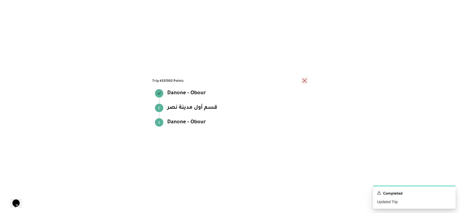
click at [307, 80] on button "close" at bounding box center [305, 80] width 6 height 6
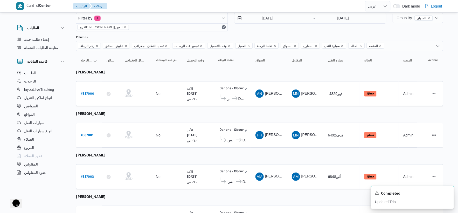
scroll to position [0, 0]
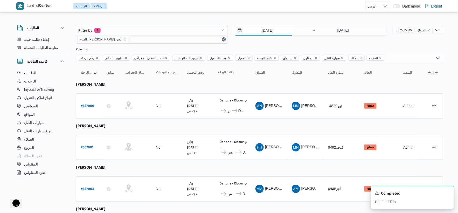
click at [266, 34] on input "14/9/2025" at bounding box center [263, 30] width 59 height 10
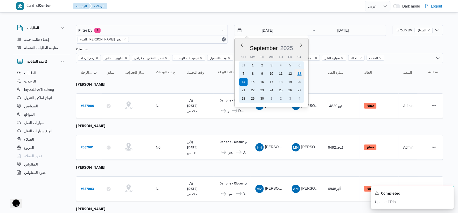
click at [298, 73] on div "13" at bounding box center [299, 74] width 10 height 10
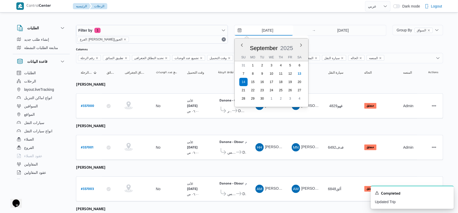
type input "[DATE]"
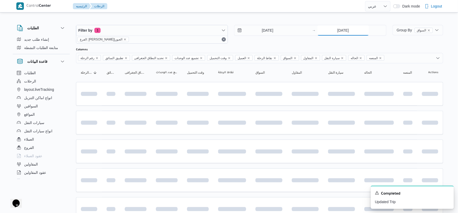
click at [345, 30] on input "14/9/2025" at bounding box center [343, 30] width 52 height 10
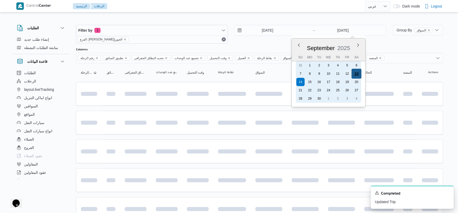
click at [356, 73] on div "13" at bounding box center [356, 74] width 10 height 10
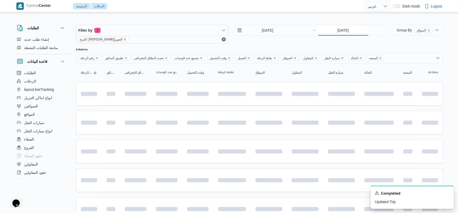
type input "[DATE]"
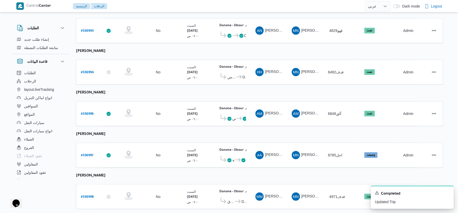
scroll to position [169, 0]
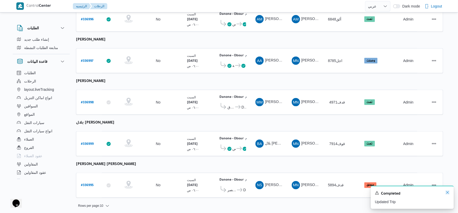
click at [446, 193] on icon "Dismiss toast" at bounding box center [447, 192] width 4 height 4
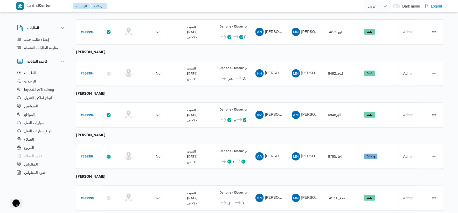
scroll to position [0, 0]
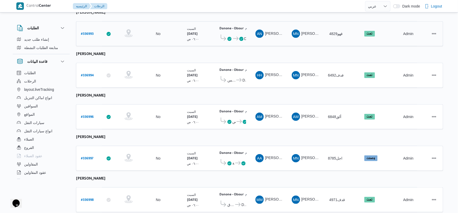
scroll to position [169, 0]
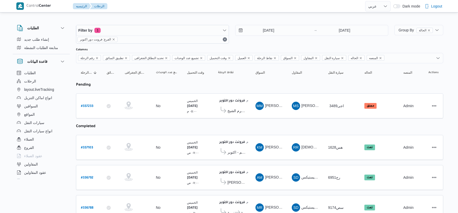
select select "ar"
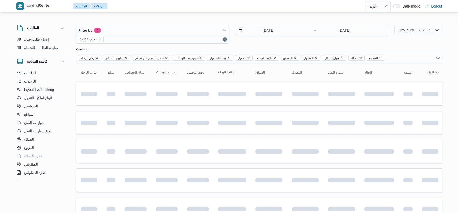
select select "ar"
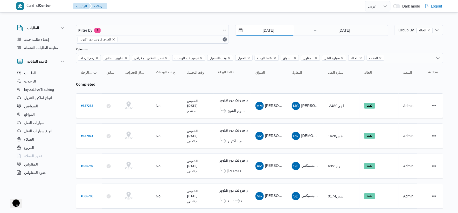
click at [277, 31] on input "[DATE]" at bounding box center [264, 30] width 59 height 10
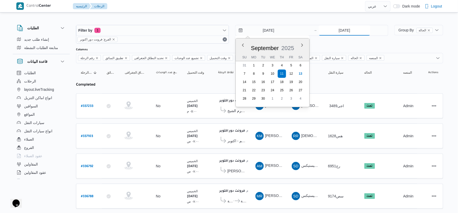
click at [352, 32] on input "11/9/2025" at bounding box center [344, 30] width 52 height 10
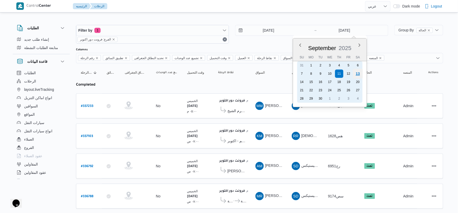
click at [359, 74] on div "13" at bounding box center [358, 74] width 10 height 10
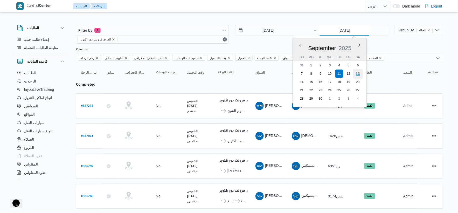
type input "[DATE]"
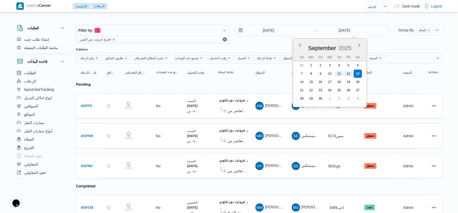
click at [270, 89] on table "رقم الرحلة Click to sort in ascending order تطبيق السائق Click to sort in ascen…" at bounding box center [259, 204] width 367 height 282
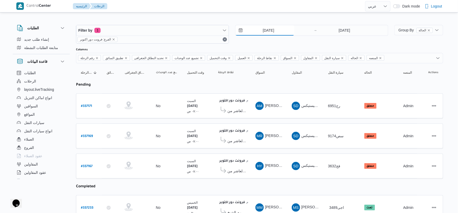
click at [275, 32] on input "11/9/2025" at bounding box center [264, 30] width 59 height 10
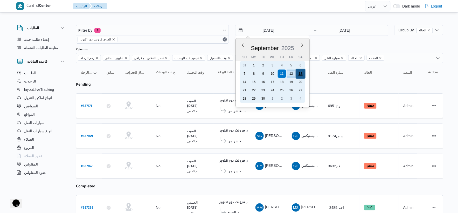
click at [298, 71] on div "13" at bounding box center [300, 74] width 10 height 10
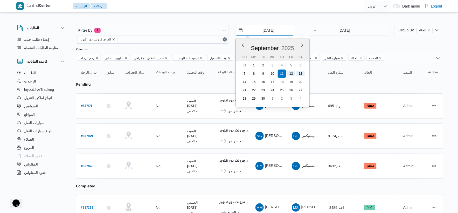
type input "13/9/2025"
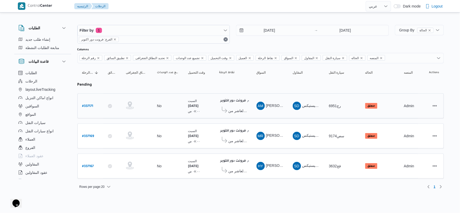
click at [263, 113] on td "السواق AM عصام محمود السيد حسين" at bounding box center [270, 105] width 36 height 25
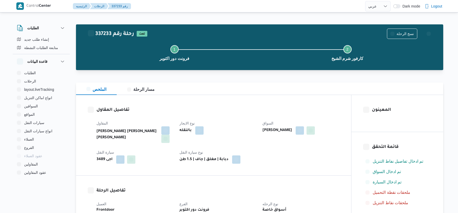
select select "ar"
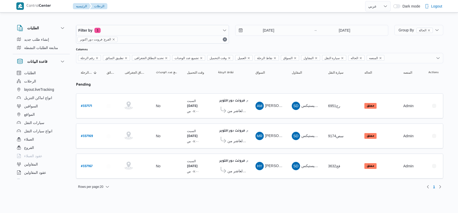
select select "ar"
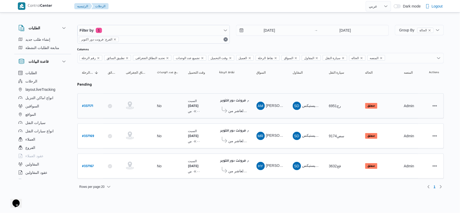
click at [241, 108] on span "كارفور العاشر من [DATE]" at bounding box center [238, 111] width 19 height 6
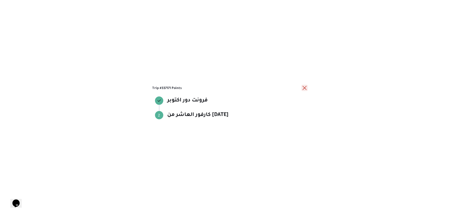
click at [303, 87] on button "close" at bounding box center [305, 88] width 6 height 6
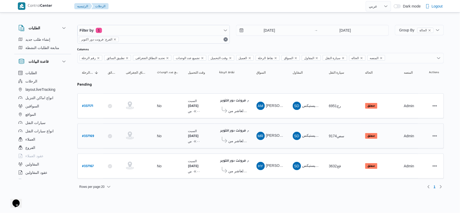
click at [232, 139] on span "كارفور العاشر من [DATE]" at bounding box center [238, 141] width 19 height 6
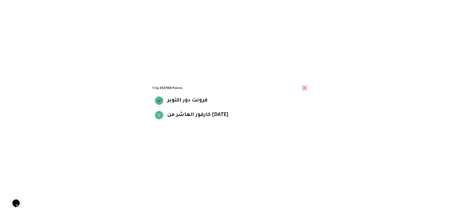
click at [306, 89] on button "close" at bounding box center [305, 88] width 6 height 6
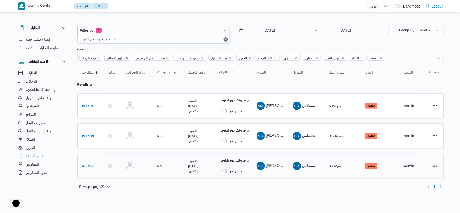
click at [241, 169] on span "كارفور العاشر من [DATE]" at bounding box center [238, 171] width 19 height 6
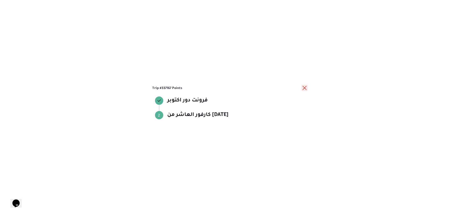
click at [305, 88] on button "close" at bounding box center [305, 88] width 6 height 6
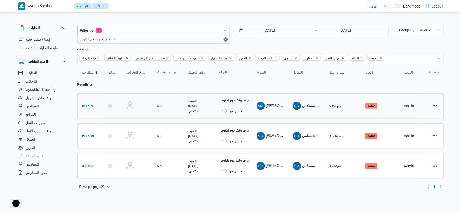
click at [86, 107] on b "# 337171" at bounding box center [87, 106] width 11 height 4
select select "ar"
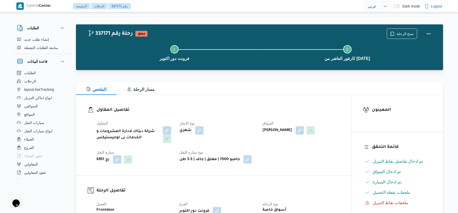
select select "ar"
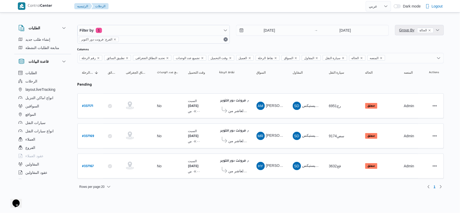
click at [413, 28] on span "Group By الحالة" at bounding box center [417, 30] width 34 height 4
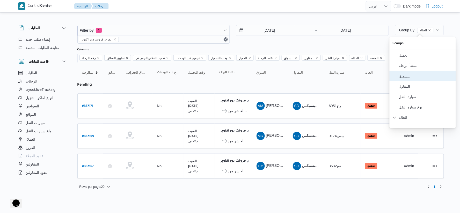
click at [411, 78] on span "السواق" at bounding box center [426, 76] width 54 height 4
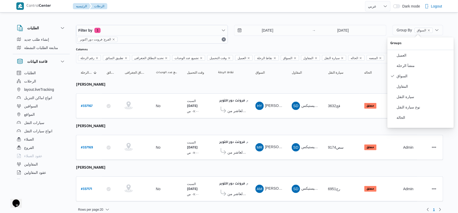
click at [257, 118] on table "رقم الرحلة Click to sort in ascending order تطبيق السائق Click to sort in ascen…" at bounding box center [259, 134] width 367 height 143
click at [229, 152] on span "كارفور العاشر من [DATE]" at bounding box center [236, 152] width 19 height 6
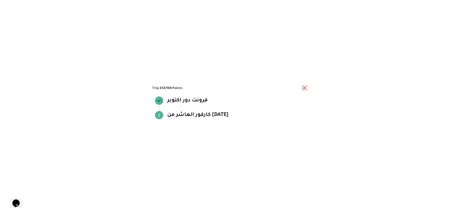
click at [306, 88] on button "close" at bounding box center [305, 88] width 6 height 6
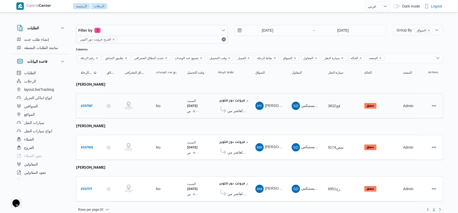
click at [89, 106] on b "# 337167" at bounding box center [87, 106] width 12 height 4
select select "ar"
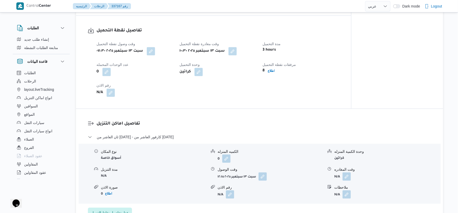
scroll to position [345, 0]
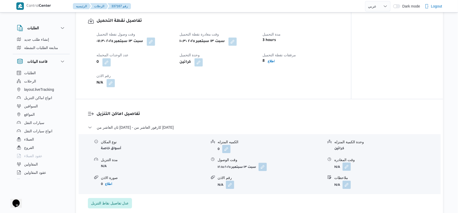
click at [349, 167] on button "button" at bounding box center [346, 166] width 8 height 8
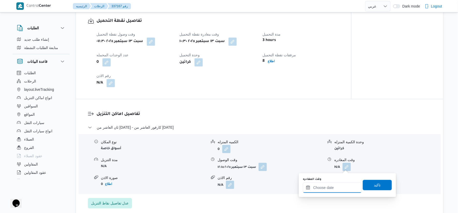
click at [343, 188] on input "وقت المغادره" at bounding box center [332, 187] width 59 height 10
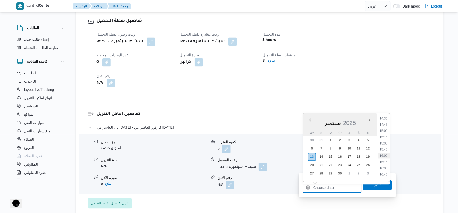
scroll to position [353, 0]
click at [386, 139] on li "15:00" at bounding box center [384, 139] width 12 height 5
type input "[DATE] ١٥:٠٠"
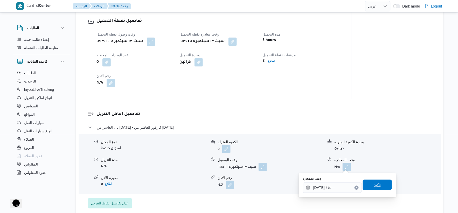
click at [378, 184] on span "تاكيد" at bounding box center [376, 184] width 29 height 10
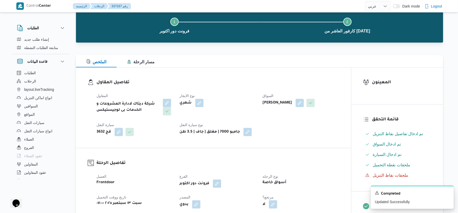
scroll to position [0, 0]
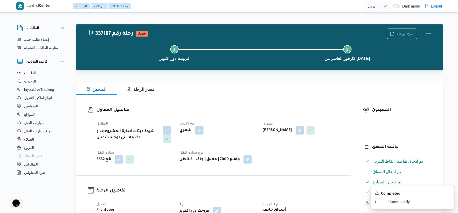
select select "ar"
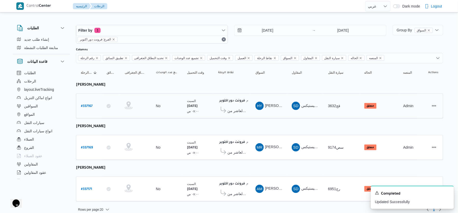
click at [86, 106] on b "# 337167" at bounding box center [87, 106] width 12 height 4
select select "ar"
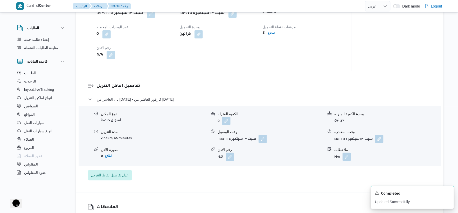
scroll to position [374, 0]
click at [380, 139] on button "button" at bounding box center [379, 137] width 8 height 8
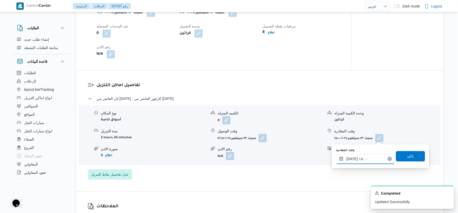
click at [373, 159] on input "[DATE] ١٥:٠٠" at bounding box center [365, 158] width 59 height 10
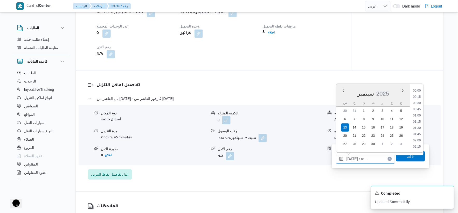
scroll to position [342, 0]
click at [421, 109] on li "14:30" at bounding box center [417, 108] width 12 height 5
type input "[DATE] ١٤:٣٠"
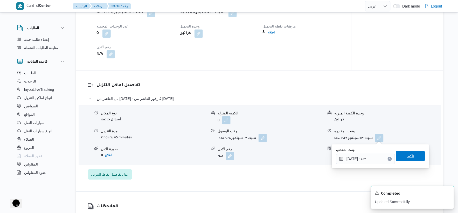
click at [414, 156] on span "تاكيد" at bounding box center [410, 156] width 29 height 10
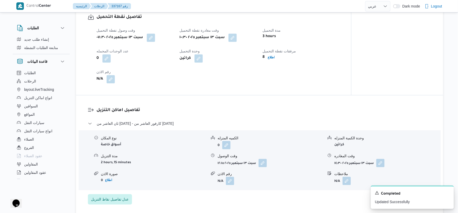
scroll to position [317, 0]
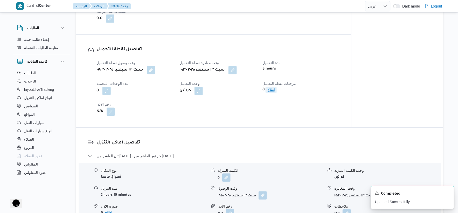
click at [273, 90] on b "اطلاع" at bounding box center [270, 90] width 7 height 4
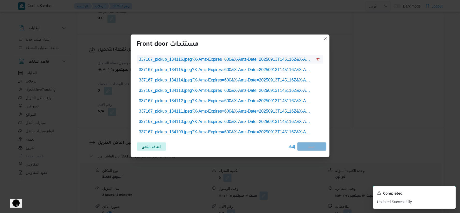
click at [239, 59] on span "337167_pickup_134116.jpeg?X-Amz-Expires=600&X-Amz-Date=20250913T145116Z&X-Amz-A…" at bounding box center [226, 59] width 174 height 6
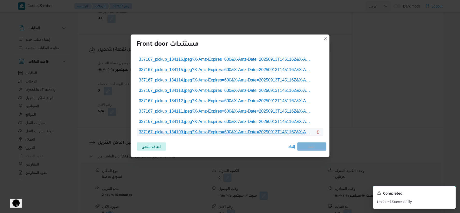
click at [249, 134] on span "337167_pickup_134109.jpeg?X-Amz-Expires=600&X-Amz-Date=20250913T145116Z&X-Amz-A…" at bounding box center [226, 132] width 174 height 6
click at [289, 149] on span "إلغاء" at bounding box center [292, 146] width 7 height 6
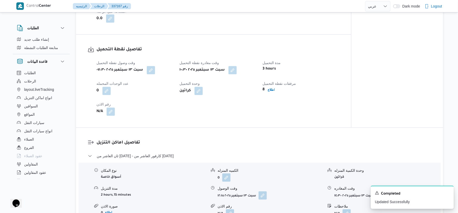
click at [245, 134] on div "تفاصيل اماكن التنزيل ثان العاشر من [DATE] - كارفور العاشر من [DATE] نوع المكان …" at bounding box center [259, 188] width 367 height 121
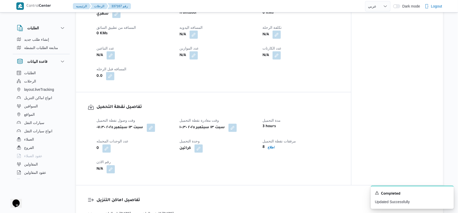
scroll to position [230, 0]
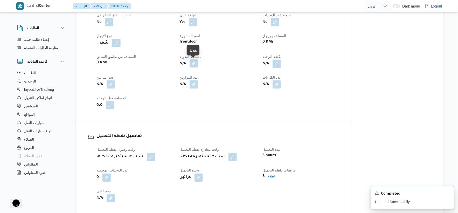
click at [195, 63] on button "button" at bounding box center [193, 63] width 8 height 8
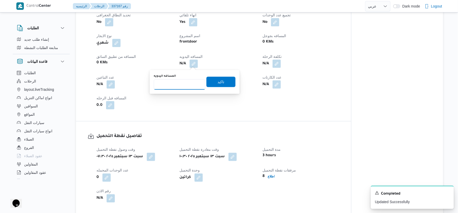
click at [183, 86] on input "المسافه اليدويه" at bounding box center [180, 84] width 52 height 10
type input "247"
click at [235, 81] on div "You are in a dialog. To close this dialog, hit escape. المسافه اليدويه 247 تاكيد" at bounding box center [195, 82] width 90 height 24
click at [229, 81] on span "تاكيد" at bounding box center [220, 81] width 29 height 10
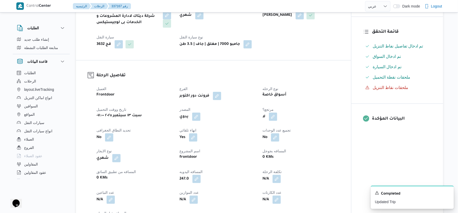
scroll to position [0, 0]
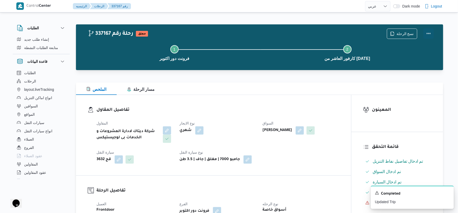
click at [426, 32] on button "Actions" at bounding box center [428, 33] width 10 height 10
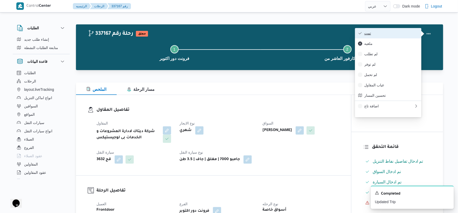
click at [388, 34] on span "تمت" at bounding box center [391, 33] width 54 height 4
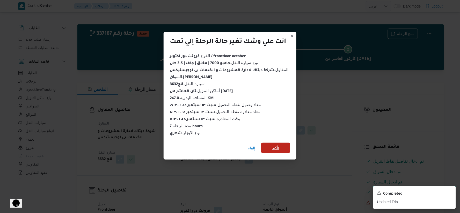
click at [279, 145] on span "تأكيد" at bounding box center [276, 148] width 7 height 6
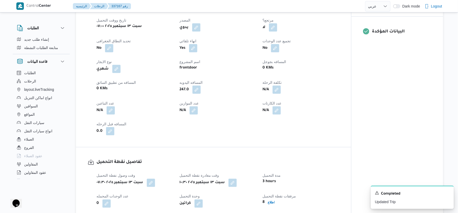
scroll to position [201, 0]
select select "ar"
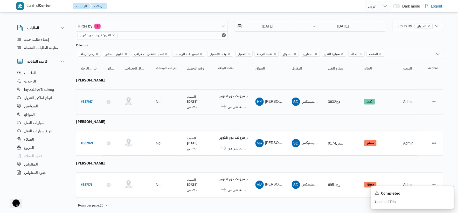
scroll to position [5, 0]
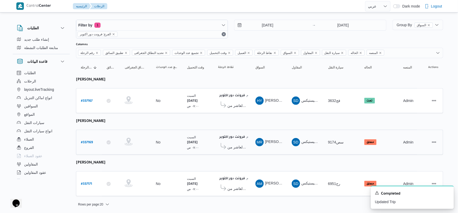
click at [84, 141] on b "# 337169" at bounding box center [87, 143] width 12 height 4
select select "ar"
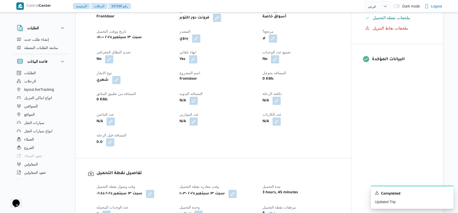
scroll to position [201, 0]
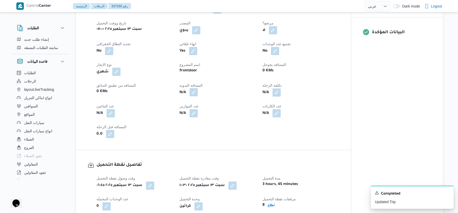
click at [194, 93] on button "button" at bounding box center [193, 92] width 8 height 8
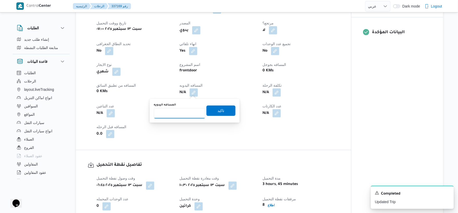
click at [174, 116] on input "المسافه اليدويه" at bounding box center [180, 113] width 52 height 10
type input "247"
click at [225, 108] on span "تاكيد" at bounding box center [220, 110] width 29 height 10
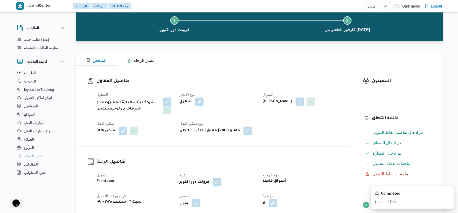
scroll to position [0, 0]
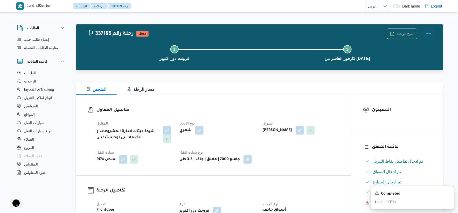
click at [431, 32] on button "Actions" at bounding box center [428, 33] width 10 height 10
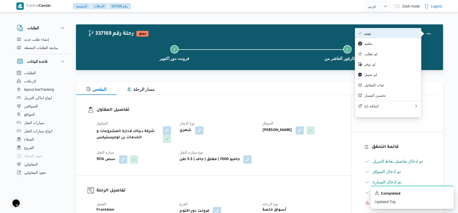
click at [389, 35] on span "تمت" at bounding box center [391, 33] width 54 height 4
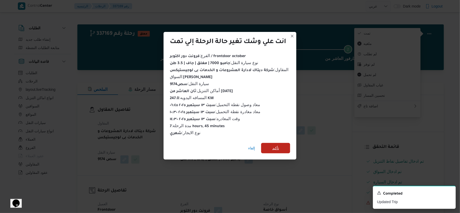
click at [279, 149] on span "تأكيد" at bounding box center [275, 148] width 29 height 10
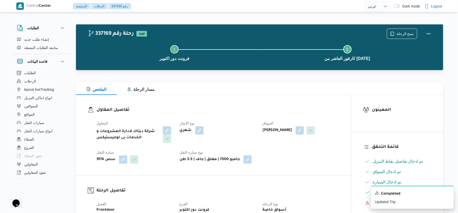
click at [220, 108] on h3 "تفاصيل المقاول" at bounding box center [217, 109] width 243 height 7
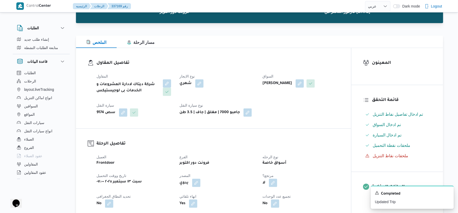
scroll to position [173, 0]
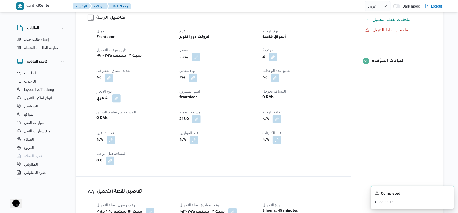
select select "ar"
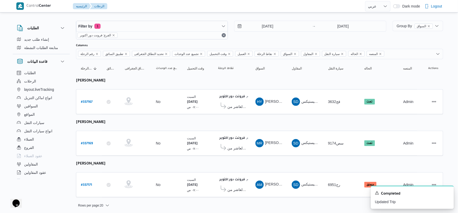
scroll to position [5, 0]
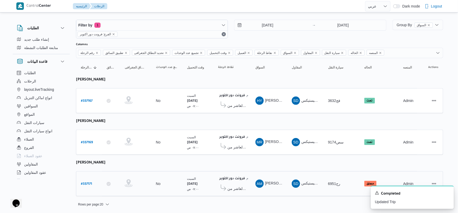
click at [89, 182] on b "# 337171" at bounding box center [86, 184] width 11 height 4
select select "ar"
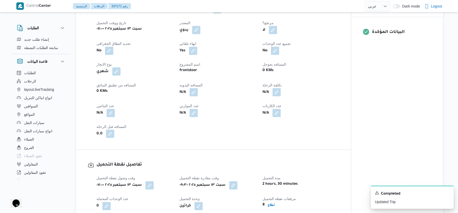
scroll to position [201, 0]
click at [193, 91] on button "button" at bounding box center [193, 92] width 8 height 8
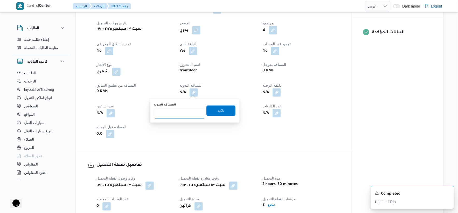
click at [181, 110] on input "المسافه اليدويه" at bounding box center [180, 113] width 52 height 10
type input "247"
click at [222, 110] on span "تاكيد" at bounding box center [220, 110] width 29 height 10
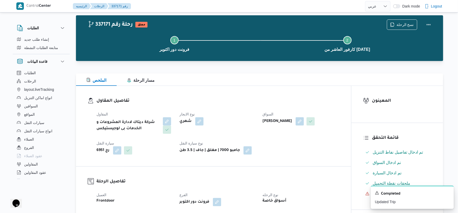
scroll to position [0, 0]
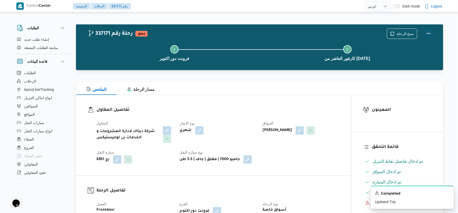
click at [431, 33] on button "Actions" at bounding box center [428, 33] width 10 height 10
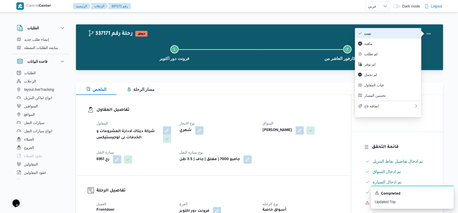
click at [400, 35] on span "تمت" at bounding box center [391, 33] width 54 height 4
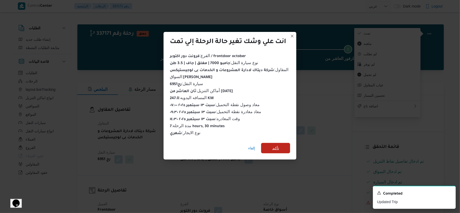
drag, startPoint x: 275, startPoint y: 143, endPoint x: 289, endPoint y: 151, distance: 16.3
click at [275, 145] on span "تأكيد" at bounding box center [276, 148] width 7 height 6
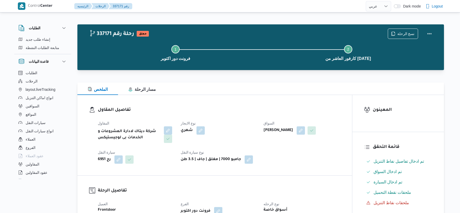
select select "ar"
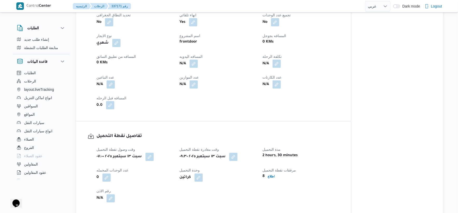
scroll to position [374, 0]
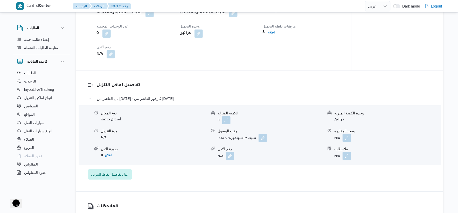
click at [349, 139] on button "button" at bounding box center [346, 137] width 8 height 8
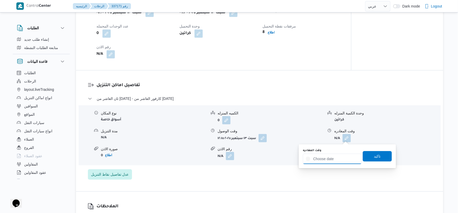
click at [340, 159] on input "وقت المغادره" at bounding box center [332, 158] width 59 height 10
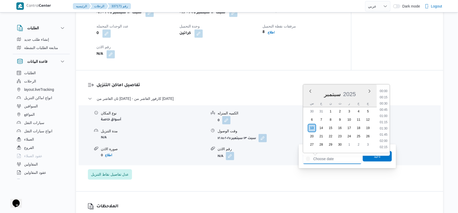
scroll to position [410, 0]
click at [385, 103] on li "17:00" at bounding box center [384, 103] width 12 height 5
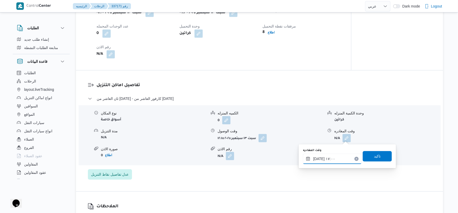
click at [336, 158] on input "[DATE] ١٧:٠٠" at bounding box center [332, 158] width 59 height 10
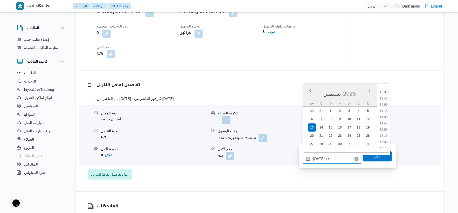
scroll to position [334, 0]
click at [384, 129] on li "15:00" at bounding box center [384, 129] width 12 height 5
type input "[DATE] ١٥:٠٠"
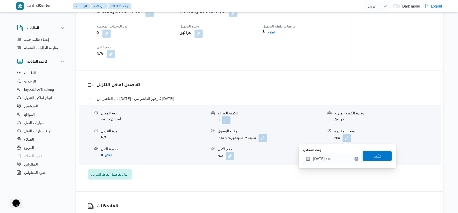
click at [381, 156] on span "تاكيد" at bounding box center [376, 156] width 29 height 10
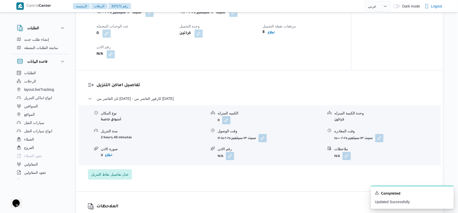
scroll to position [317, 0]
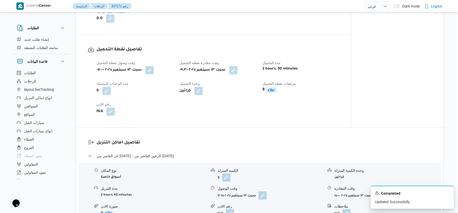
click at [269, 90] on b "اطلاع" at bounding box center [270, 90] width 7 height 4
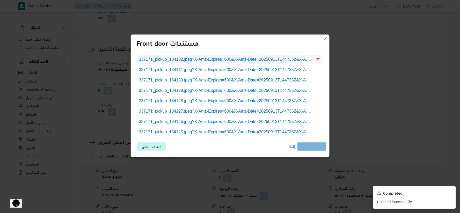
click at [226, 59] on span "337171_pickup_134132.jpeg?X-Amz-Expires=600&X-Amz-Date=20250913T144735Z&X-Amz-A…" at bounding box center [226, 59] width 174 height 6
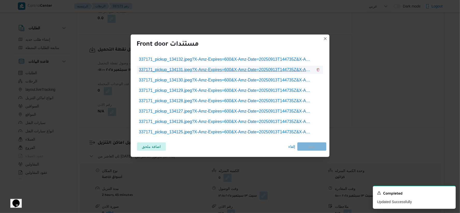
click at [267, 69] on span "337171_pickup_134131.jpeg?X-Amz-Expires=600&X-Amz-Date=20250913T144735Z&X-Amz-A…" at bounding box center [226, 70] width 174 height 6
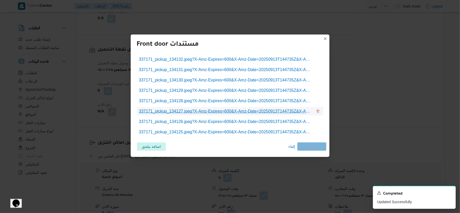
click at [249, 108] on span "337171_pickup_134127.jpeg?X-Amz-Expires=600&X-Amz-Date=20250913T144735Z&X-Amz-A…" at bounding box center [226, 111] width 174 height 6
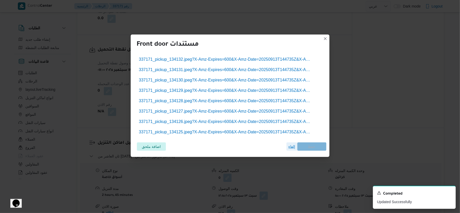
click at [291, 148] on span "إلغاء" at bounding box center [292, 146] width 7 height 6
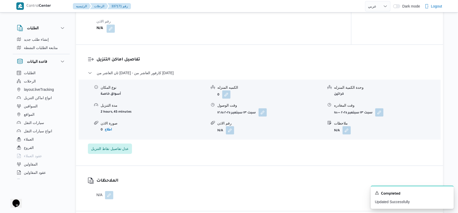
scroll to position [403, 0]
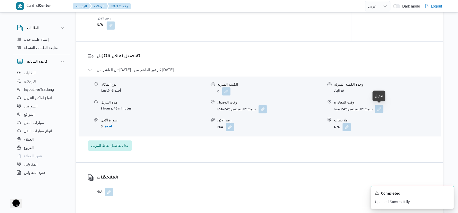
click at [382, 109] on button "button" at bounding box center [379, 109] width 8 height 8
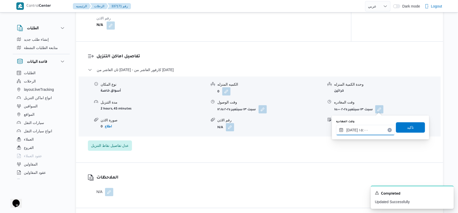
click at [371, 131] on input "١٣/٠٩/٢٠٢٥ ١٥:٠٠" at bounding box center [365, 130] width 59 height 10
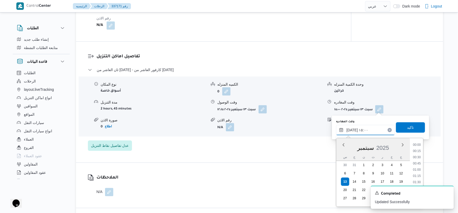
scroll to position [342, 0]
click at [421, 162] on li "14:30" at bounding box center [417, 163] width 12 height 5
type input "١٣/٠٩/٢٠٢٥ ١٤:٣٠"
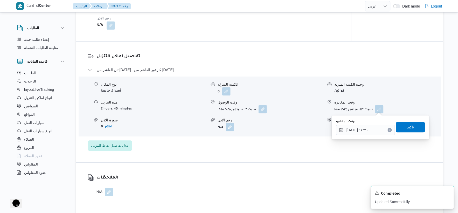
click at [413, 125] on span "تاكيد" at bounding box center [410, 127] width 29 height 10
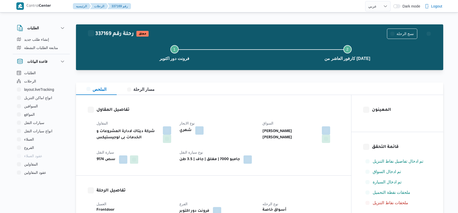
select select "ar"
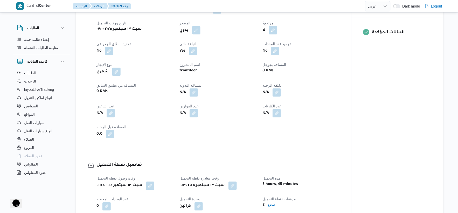
scroll to position [345, 0]
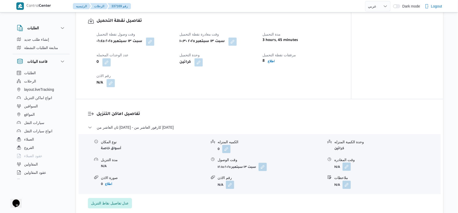
click at [349, 167] on button "button" at bounding box center [346, 166] width 8 height 8
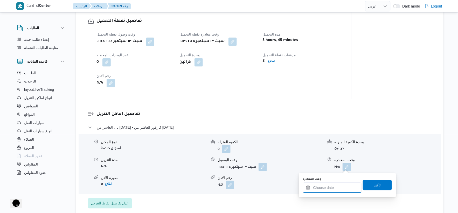
click at [342, 189] on input "وقت المغادره" at bounding box center [332, 187] width 59 height 10
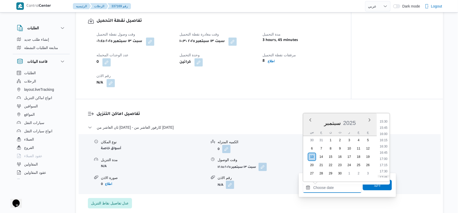
scroll to position [353, 0]
click at [385, 139] on li "15:00" at bounding box center [384, 139] width 12 height 5
type input "[DATE] ١٥:٠٠"
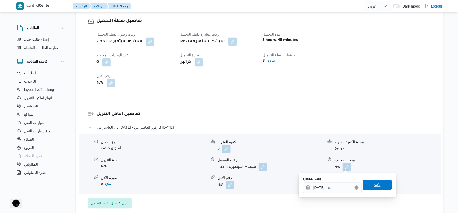
click at [376, 183] on span "تاكيد" at bounding box center [377, 184] width 7 height 6
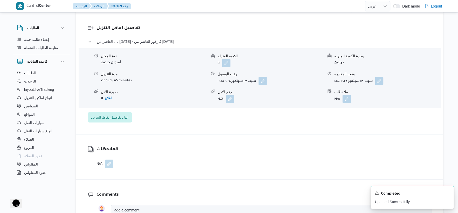
scroll to position [432, 0]
click at [377, 79] on button "button" at bounding box center [379, 80] width 8 height 8
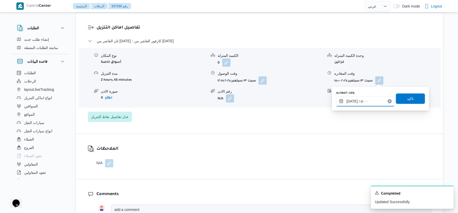
click at [369, 102] on input "[DATE] ١٥:٠٠" at bounding box center [365, 101] width 59 height 10
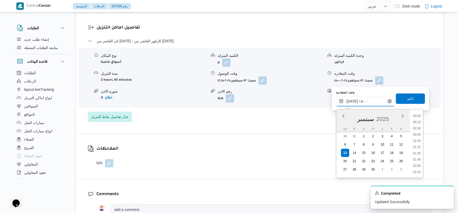
scroll to position [342, 0]
click at [418, 134] on li "14:30" at bounding box center [417, 134] width 12 height 5
type input "[DATE] ١٤:٣٠"
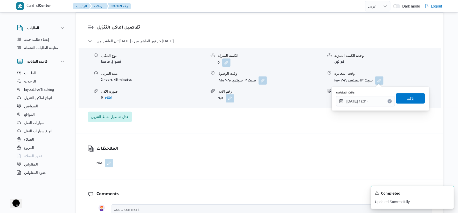
click at [411, 99] on span "تاكيد" at bounding box center [410, 98] width 29 height 10
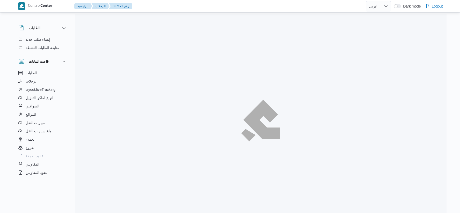
select select "ar"
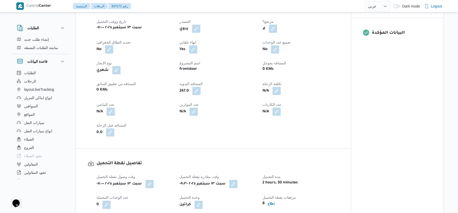
scroll to position [201, 0]
select select "ar"
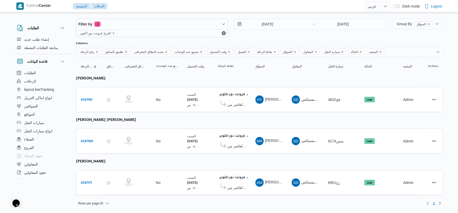
scroll to position [5, 0]
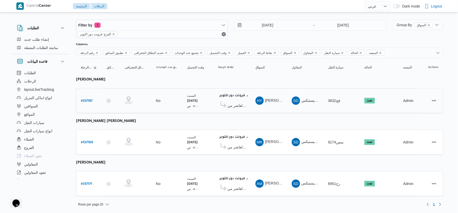
click at [89, 99] on b "# 337167" at bounding box center [87, 101] width 12 height 4
select select "ar"
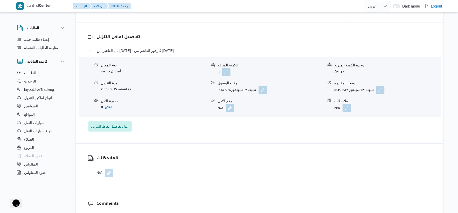
scroll to position [432, 0]
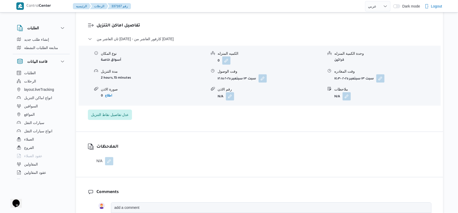
select select "ar"
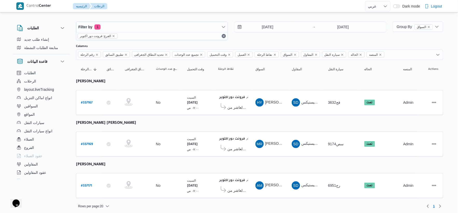
scroll to position [5, 0]
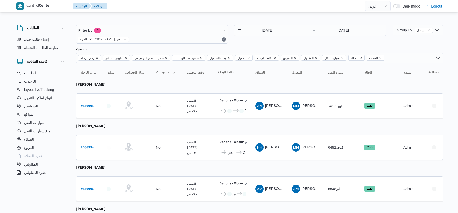
select select "ar"
